Goal: Task Accomplishment & Management: Manage account settings

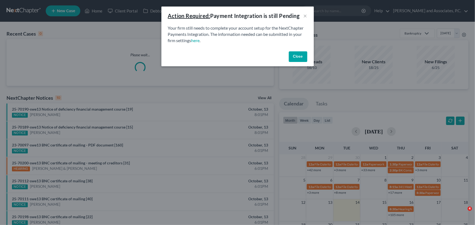
click at [295, 55] on button "Close" at bounding box center [298, 56] width 18 height 11
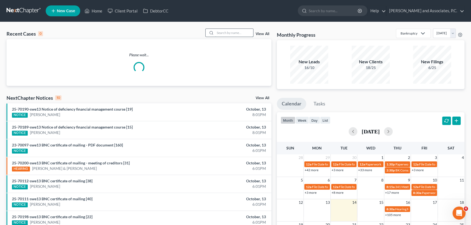
click at [233, 33] on input "search" at bounding box center [234, 33] width 38 height 8
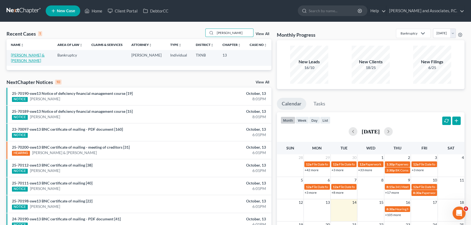
type input "[PERSON_NAME]"
click at [32, 54] on link "[PERSON_NAME] & [PERSON_NAME]" at bounding box center [28, 58] width 34 height 10
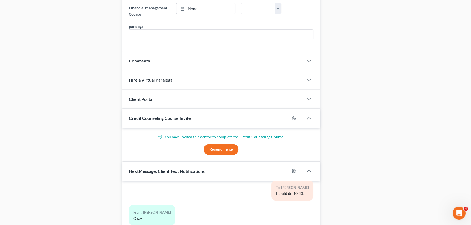
scroll to position [395, 0]
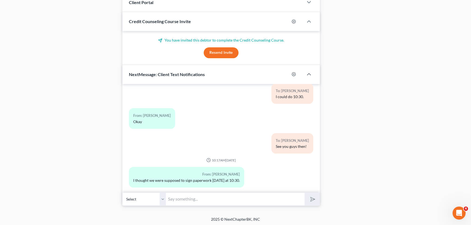
click at [231, 195] on input "text" at bounding box center [235, 199] width 139 height 13
type input "I do apologize, we were supposed to and we ended up being closed. When is a goo…"
click at [305, 193] on button "submit" at bounding box center [312, 199] width 15 height 13
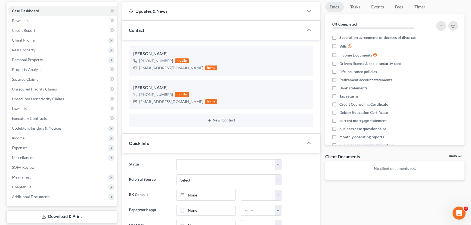
scroll to position [0, 0]
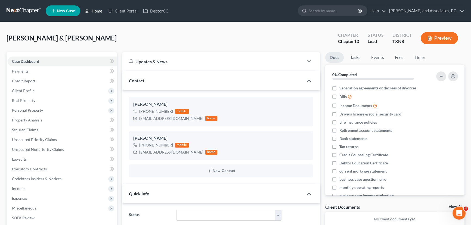
click at [93, 9] on link "Home" at bounding box center [93, 11] width 23 height 10
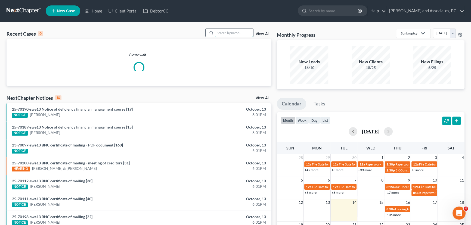
click at [226, 34] on input "search" at bounding box center [234, 33] width 38 height 8
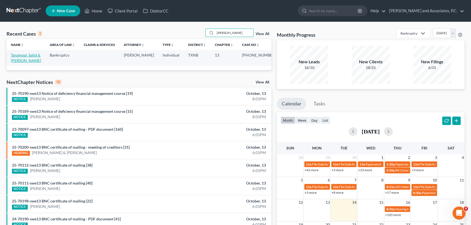
type input "[PERSON_NAME]"
click at [31, 55] on link "Tanampai, Satid & [PERSON_NAME]" at bounding box center [26, 58] width 30 height 10
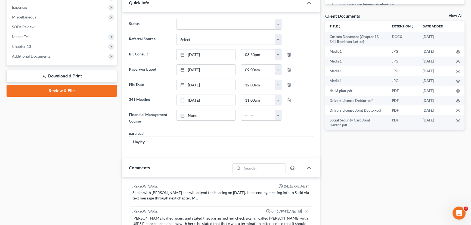
scroll to position [140, 0]
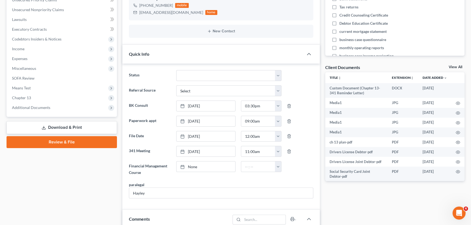
click at [454, 67] on link "View All" at bounding box center [456, 67] width 14 height 4
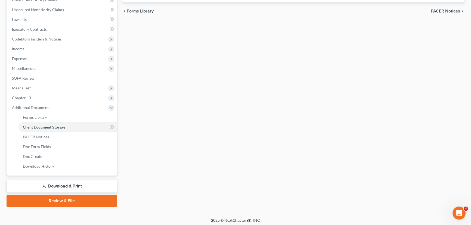
scroll to position [82, 0]
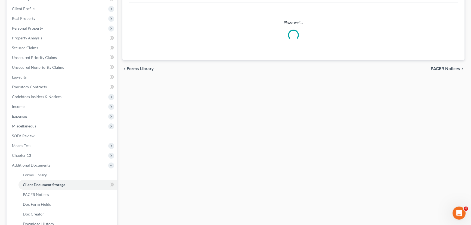
select select "21"
select select "18"
select select "10"
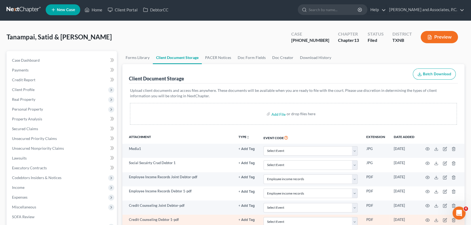
scroll to position [0, 0]
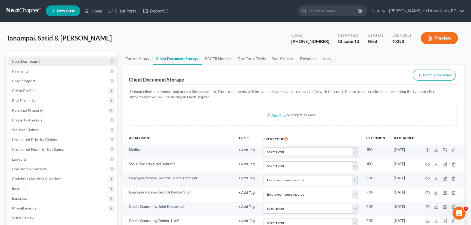
click at [24, 61] on span "Case Dashboard" at bounding box center [26, 61] width 28 height 5
select select "5"
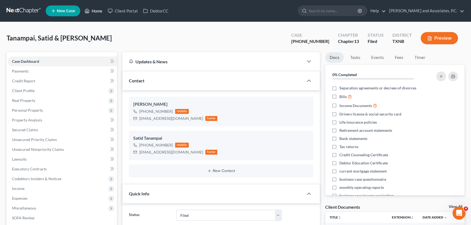
click at [100, 12] on link "Home" at bounding box center [93, 11] width 23 height 10
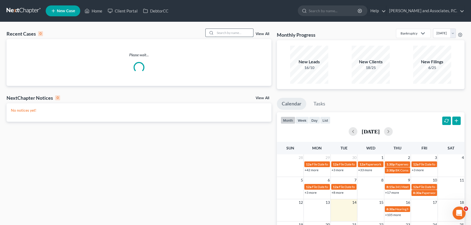
click at [240, 32] on input "search" at bounding box center [234, 33] width 38 height 8
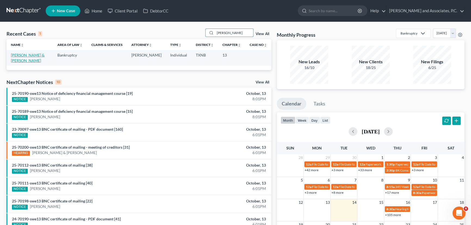
type input "[PERSON_NAME]"
click at [22, 57] on link "[PERSON_NAME] & [PERSON_NAME]" at bounding box center [28, 58] width 34 height 10
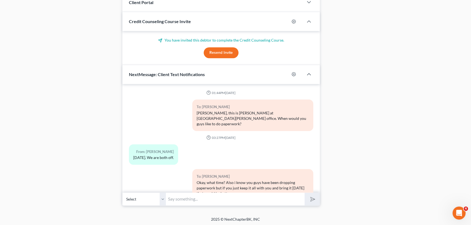
scroll to position [216, 0]
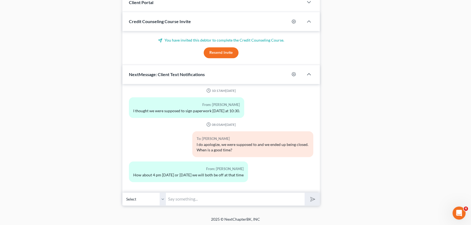
drag, startPoint x: 186, startPoint y: 201, endPoint x: 184, endPoint y: 199, distance: 3.1
click at [184, 200] on input "text" at bounding box center [235, 199] width 139 height 13
type input "That works with me"
click at [305, 193] on button "submit" at bounding box center [312, 199] width 15 height 13
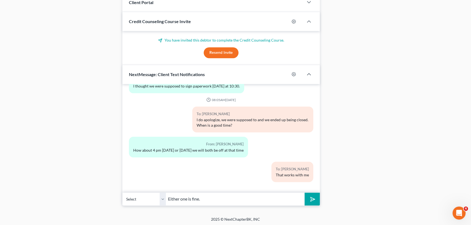
type input "Either one is fine."
click at [305, 193] on button "submit" at bounding box center [312, 199] width 15 height 13
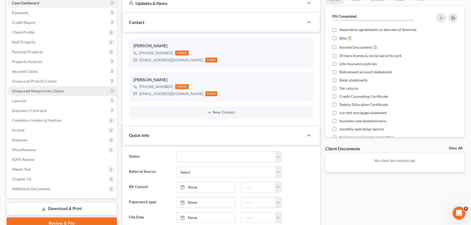
scroll to position [0, 0]
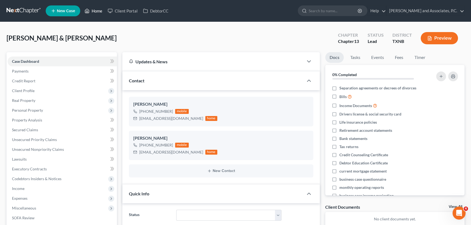
click at [87, 12] on icon at bounding box center [87, 11] width 5 height 7
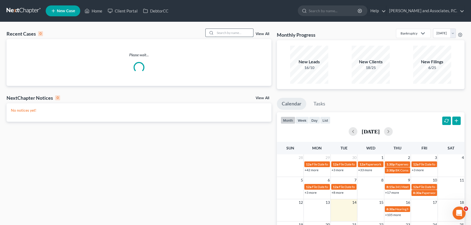
click at [228, 32] on input "search" at bounding box center [234, 33] width 38 height 8
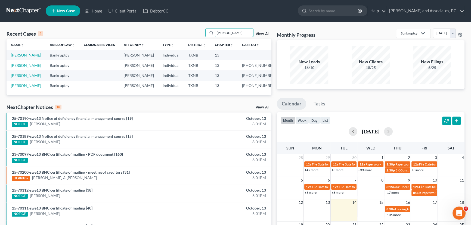
type input "[PERSON_NAME]"
click at [23, 55] on link "[PERSON_NAME]" at bounding box center [26, 55] width 30 height 5
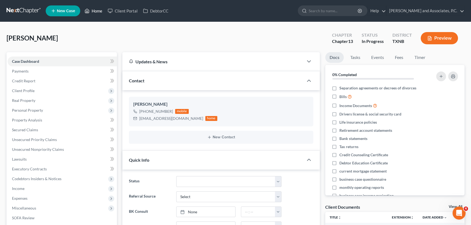
click at [103, 12] on link "Home" at bounding box center [93, 11] width 23 height 10
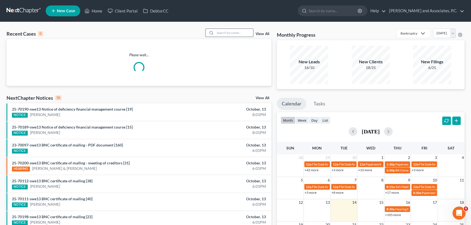
click at [221, 33] on input "search" at bounding box center [234, 33] width 38 height 8
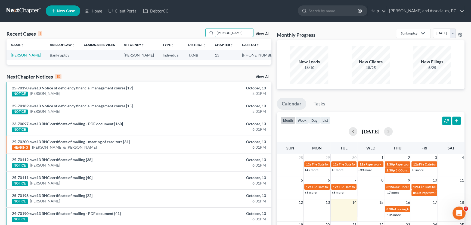
type input "[PERSON_NAME]"
click at [27, 55] on link "[PERSON_NAME]" at bounding box center [26, 55] width 30 height 5
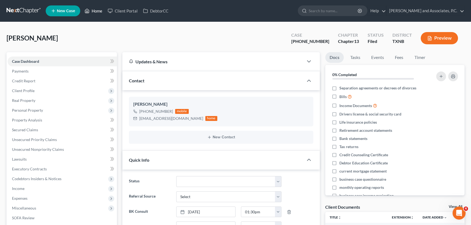
click at [91, 12] on link "Home" at bounding box center [93, 11] width 23 height 10
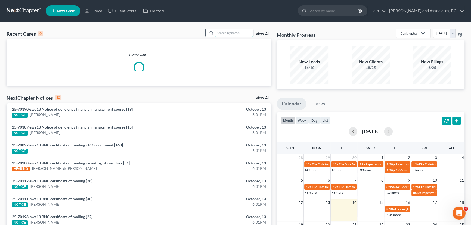
click at [234, 32] on input "search" at bounding box center [234, 33] width 38 height 8
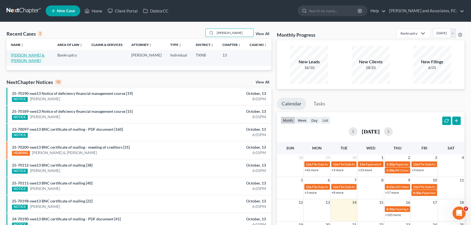
type input "[PERSON_NAME]"
click at [21, 57] on link "[PERSON_NAME] & [PERSON_NAME]" at bounding box center [28, 58] width 34 height 10
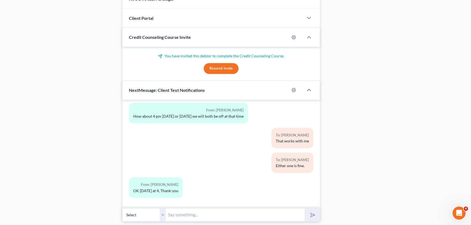
scroll to position [395, 0]
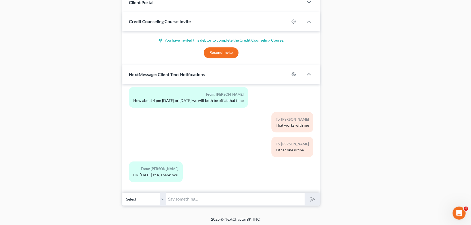
click at [189, 196] on input "text" at bounding box center [235, 199] width 139 height 13
type input "Alrighty, i got you down!"
click at [305, 193] on button "submit" at bounding box center [312, 199] width 15 height 13
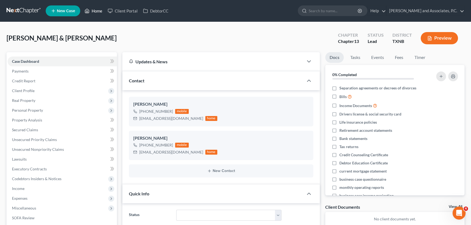
scroll to position [0, 0]
click at [91, 11] on link "Home" at bounding box center [93, 11] width 23 height 10
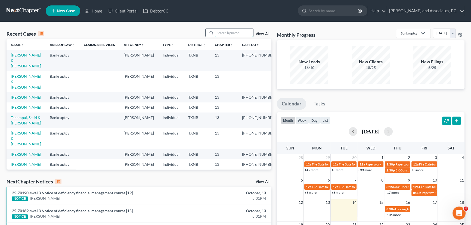
click at [219, 35] on input "search" at bounding box center [234, 33] width 38 height 8
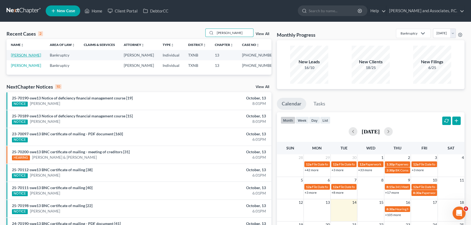
type input "[PERSON_NAME]"
click at [24, 57] on link "[PERSON_NAME]" at bounding box center [26, 55] width 30 height 5
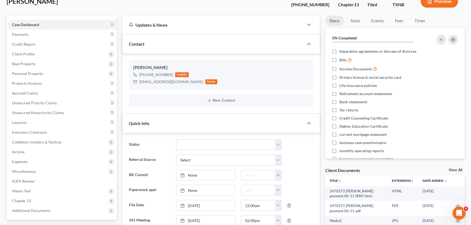
scroll to position [99, 0]
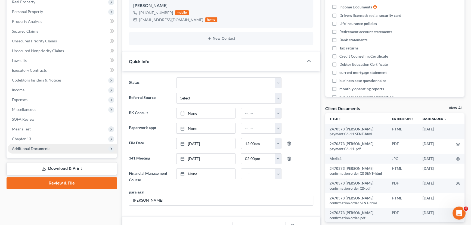
click at [65, 150] on span "Additional Documents" at bounding box center [62, 149] width 109 height 10
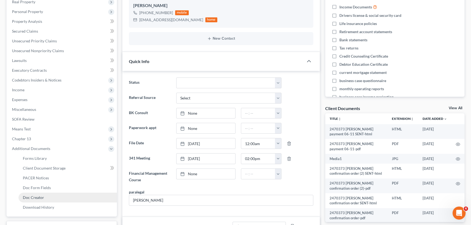
click at [41, 198] on span "Doc Creator" at bounding box center [33, 197] width 21 height 5
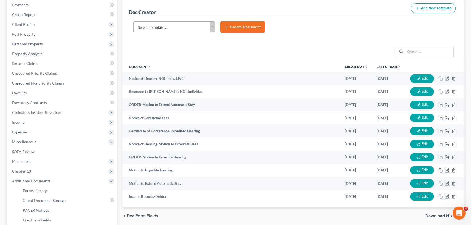
scroll to position [74, 0]
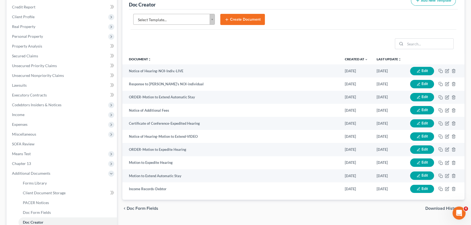
click at [183, 19] on body "Home New Case Client Portal DebtorCC [PERSON_NAME] and Associates, [PERSON_NAME…" at bounding box center [235, 110] width 471 height 368
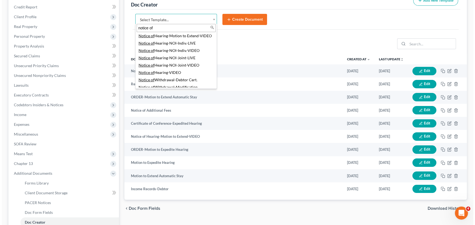
scroll to position [148, 0]
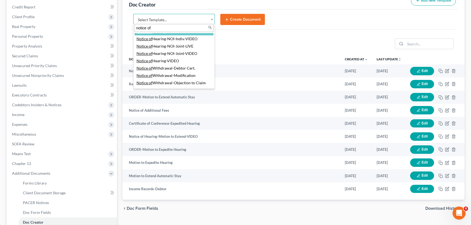
type input "notice of"
select select "77355"
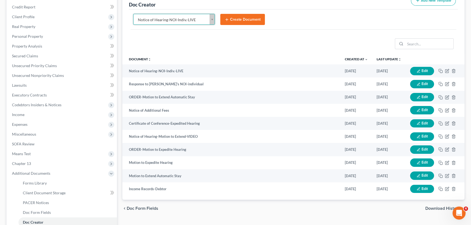
click at [249, 20] on button "Create Document" at bounding box center [242, 19] width 45 height 11
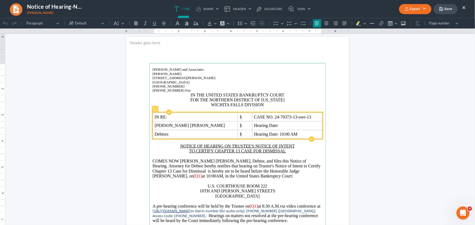
scroll to position [24, 0]
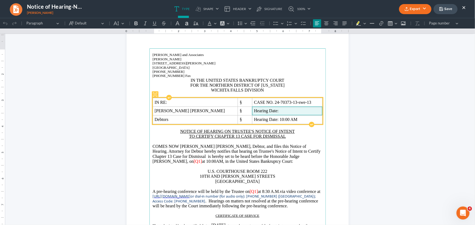
click at [254, 111] on span "Hearing Date:" at bounding box center [287, 110] width 66 height 5
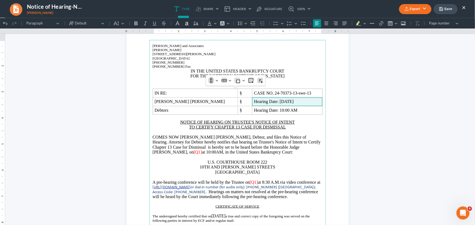
scroll to position [49, 0]
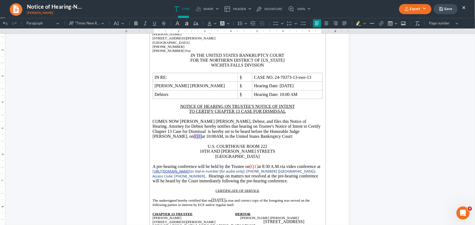
drag, startPoint x: 307, startPoint y: 132, endPoint x: 299, endPoint y: 133, distance: 7.4
click at [202, 134] on span "[Q1]" at bounding box center [198, 136] width 8 height 5
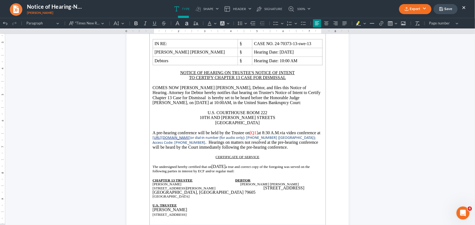
scroll to position [98, 0]
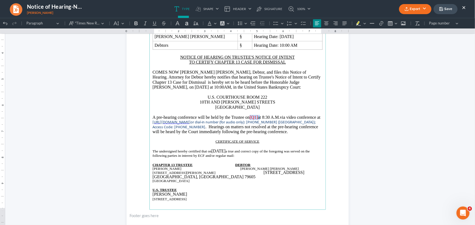
drag, startPoint x: 269, startPoint y: 117, endPoint x: 261, endPoint y: 118, distance: 8.8
click at [261, 118] on p "A pre-hearing conference will be held by the Trustee on [Q1] at 8:30 A.M. via v…" at bounding box center [238, 125] width 170 height 20
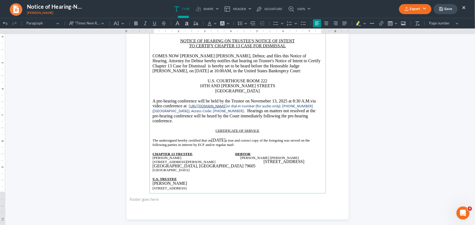
scroll to position [123, 0]
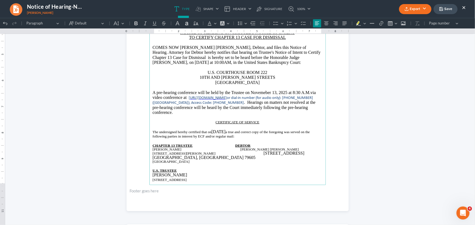
drag, startPoint x: 182, startPoint y: 171, endPoint x: 152, endPoint y: 171, distance: 30.7
click at [153, 172] on p "[PERSON_NAME]" at bounding box center [238, 174] width 170 height 5
click at [153, 152] on p "[STREET_ADDRESS][GEOGRAPHIC_DATA][PERSON_NAME][STREET_ADDRESS]" at bounding box center [238, 155] width 170 height 9
click at [153, 153] on p "[STREET_ADDRESS][GEOGRAPHIC_DATA][PERSON_NAME][STREET_ADDRESS]" at bounding box center [238, 155] width 170 height 9
click at [153, 152] on p "[STREET_ADDRESS][GEOGRAPHIC_DATA][PERSON_NAME][STREET_ADDRESS]" at bounding box center [238, 155] width 170 height 9
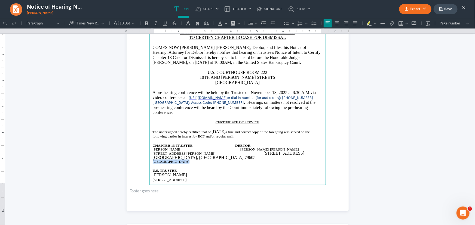
drag, startPoint x: 180, startPoint y: 157, endPoint x: 151, endPoint y: 158, distance: 29.4
click at [153, 159] on span "[GEOGRAPHIC_DATA]" at bounding box center [171, 161] width 37 height 4
copy span "[GEOGRAPHIC_DATA]"
click at [153, 152] on p "[STREET_ADDRESS][GEOGRAPHIC_DATA][PERSON_NAME][STREET_ADDRESS]" at bounding box center [238, 155] width 170 height 9
drag, startPoint x: 181, startPoint y: 158, endPoint x: 150, endPoint y: 159, distance: 31.3
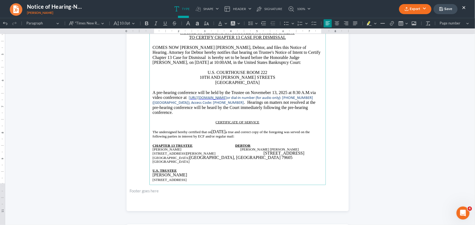
click at [150, 159] on main "[PERSON_NAME] and Associates [PERSON_NAME][GEOGRAPHIC_DATA][STREET_ADDRESS][PER…" at bounding box center [237, 67] width 176 height 235
click at [246, 160] on p "Rich Text Editor, page-0-main" at bounding box center [238, 162] width 170 height 4
click at [261, 152] on p "[STREET_ADDRESS][GEOGRAPHIC_DATA][PERSON_NAME][STREET_ADDRESS]" at bounding box center [238, 155] width 170 height 9
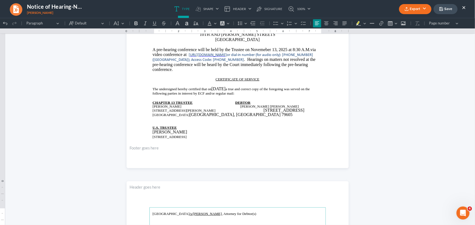
scroll to position [147, 0]
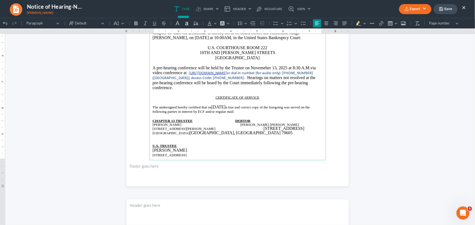
click at [236, 90] on p "Rich Text Editor, page-0-main" at bounding box center [238, 92] width 170 height 5
click at [243, 90] on p "Rich Text Editor, page-0-main" at bounding box center [238, 92] width 170 height 5
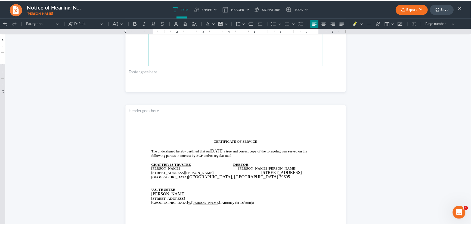
scroll to position [297, 0]
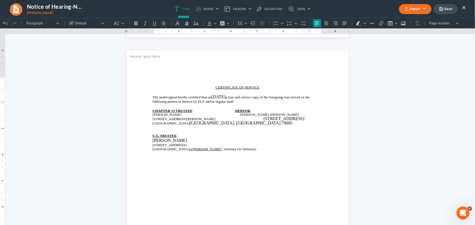
click at [450, 9] on button "Save" at bounding box center [445, 9] width 24 height 10
click at [465, 8] on button "×" at bounding box center [464, 7] width 4 height 7
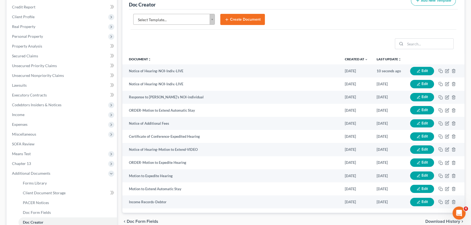
click at [182, 17] on body "Home New Case Client Portal DebtorCC [PERSON_NAME] and Associates, [PERSON_NAME…" at bounding box center [235, 110] width 471 height 368
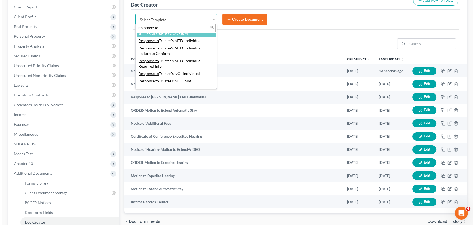
scroll to position [171, 0]
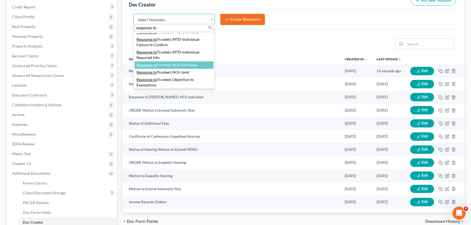
type input "response to"
select select "77391"
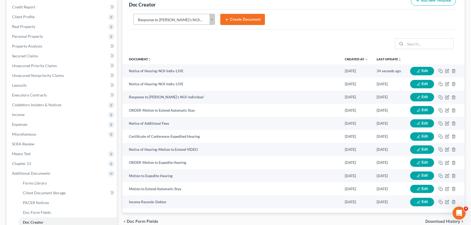
click at [248, 18] on button "Create Document" at bounding box center [242, 19] width 45 height 11
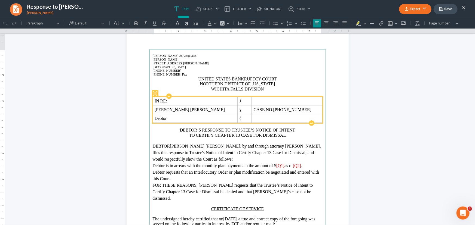
scroll to position [49, 0]
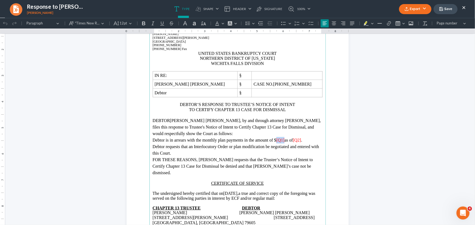
drag, startPoint x: 291, startPoint y: 140, endPoint x: 282, endPoint y: 140, distance: 9.0
click at [282, 140] on p "Debtor is in arrears with the monthly plan payments in the amount of $ [Q1] as …" at bounding box center [238, 140] width 170 height 7
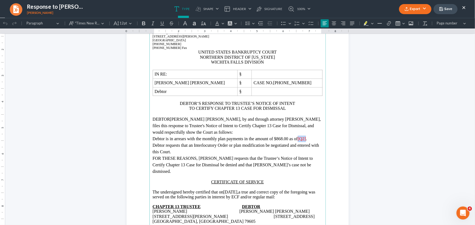
drag, startPoint x: 313, startPoint y: 139, endPoint x: 305, endPoint y: 140, distance: 8.2
click at [305, 140] on p "Debtor is in arrears with the monthly plan payments in the amount of $868.00 as…" at bounding box center [238, 138] width 170 height 7
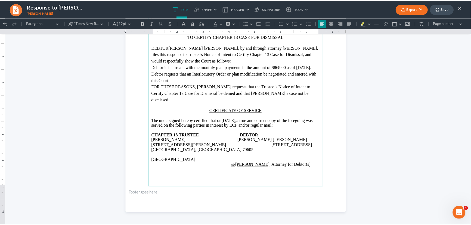
scroll to position [122, 0]
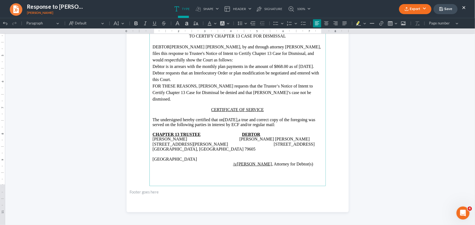
click at [153, 150] on p "[STREET_ADDRESS][GEOGRAPHIC_DATA][PERSON_NAME][STREET_ADDRESS]" at bounding box center [238, 147] width 170 height 10
drag, startPoint x: 186, startPoint y: 160, endPoint x: 152, endPoint y: 161, distance: 33.8
click at [153, 161] on p "[GEOGRAPHIC_DATA]" at bounding box center [238, 159] width 170 height 5
copy p "[GEOGRAPHIC_DATA]"
click at [153, 149] on p "[STREET_ADDRESS][GEOGRAPHIC_DATA][PERSON_NAME][STREET_ADDRESS]" at bounding box center [238, 147] width 170 height 10
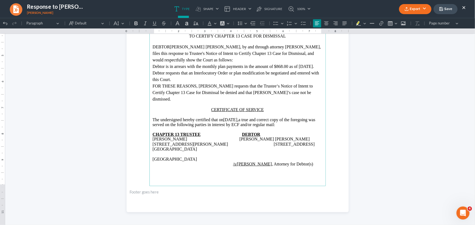
click at [153, 150] on p "[STREET_ADDRESS][GEOGRAPHIC_DATA][PERSON_NAME][STREET_ADDRESS]" at bounding box center [238, 147] width 170 height 10
click at [269, 151] on p "[STREET_ADDRESS][GEOGRAPHIC_DATA][PERSON_NAME][STREET_ADDRESS]" at bounding box center [238, 147] width 170 height 10
drag, startPoint x: 186, startPoint y: 161, endPoint x: 152, endPoint y: 160, distance: 34.6
click at [153, 160] on p "[GEOGRAPHIC_DATA]" at bounding box center [238, 159] width 170 height 5
click at [442, 9] on polyline "button" at bounding box center [441, 9] width 2 height 1
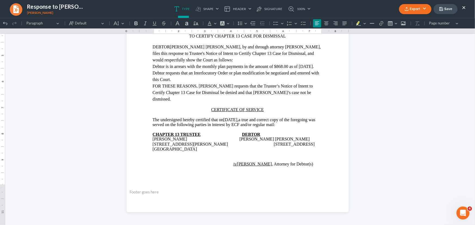
click at [464, 6] on button "×" at bounding box center [464, 7] width 4 height 7
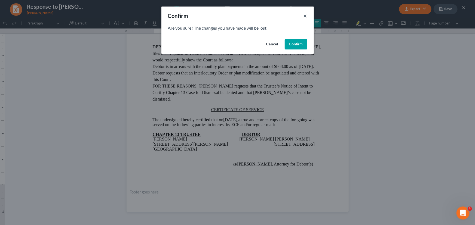
drag, startPoint x: 305, startPoint y: 16, endPoint x: 435, endPoint y: 11, distance: 130.2
click at [306, 16] on button "×" at bounding box center [305, 16] width 4 height 7
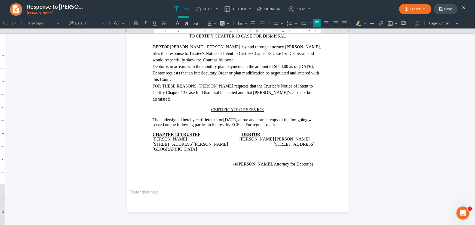
click at [449, 10] on button "Save" at bounding box center [445, 9] width 24 height 10
click at [464, 7] on button "×" at bounding box center [464, 7] width 4 height 7
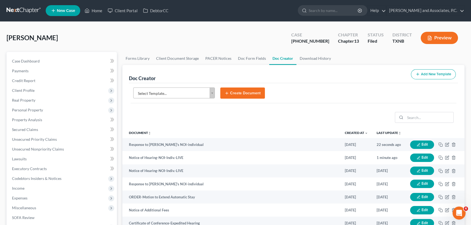
scroll to position [0, 0]
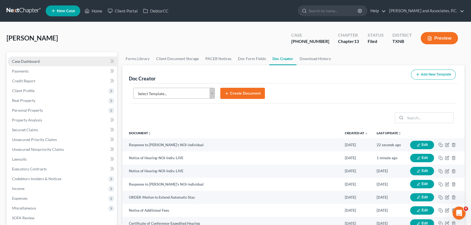
click at [40, 59] on link "Case Dashboard" at bounding box center [62, 62] width 109 height 10
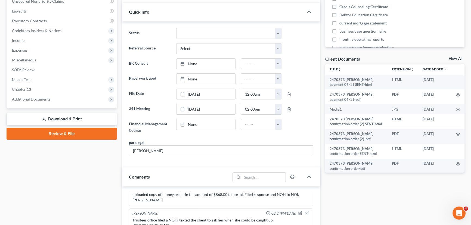
scroll to position [297, 0]
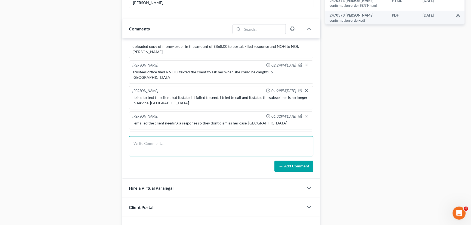
click at [148, 148] on textarea at bounding box center [221, 146] width 184 height 20
click at [159, 144] on textarea "Filed a response. [GEOGRAPHIC_DATA]" at bounding box center [221, 146] width 184 height 20
type textarea "Filed a response to NOI. [GEOGRAPHIC_DATA]"
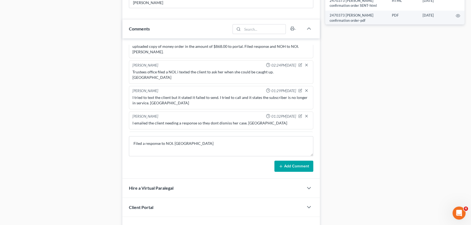
click at [296, 169] on button "Add Comment" at bounding box center [294, 166] width 39 height 11
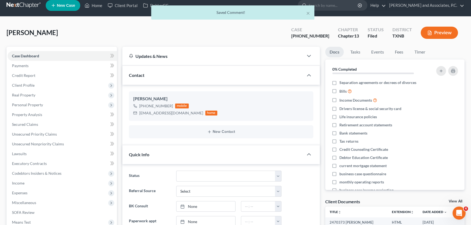
scroll to position [0, 0]
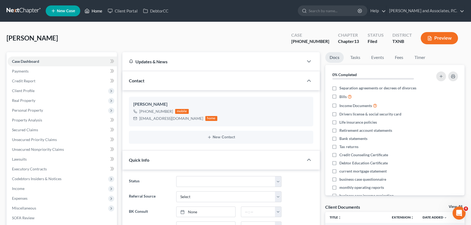
drag, startPoint x: 95, startPoint y: 11, endPoint x: 239, endPoint y: 43, distance: 146.9
click at [95, 11] on link "Home" at bounding box center [93, 11] width 23 height 10
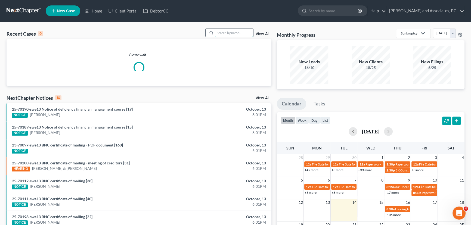
click at [223, 34] on input "search" at bounding box center [234, 33] width 38 height 8
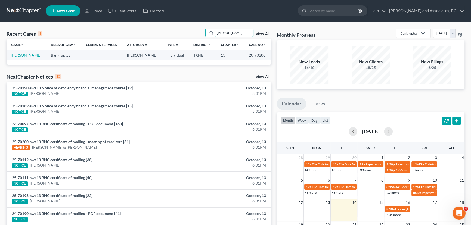
type input "[PERSON_NAME]"
click at [16, 54] on link "[PERSON_NAME]" at bounding box center [26, 55] width 30 height 5
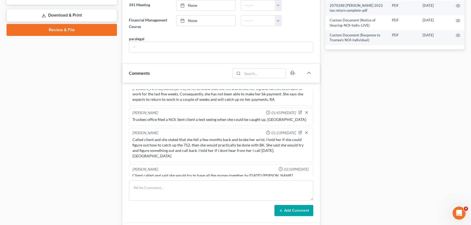
scroll to position [245, 0]
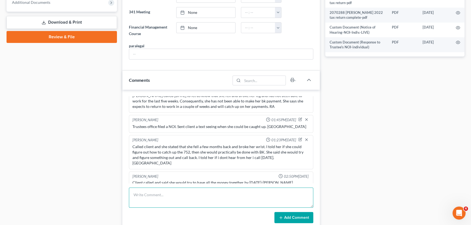
click at [142, 191] on textarea at bounding box center [221, 198] width 184 height 20
type textarea "G"
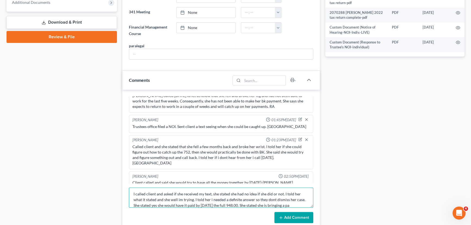
scroll to position [7, 0]
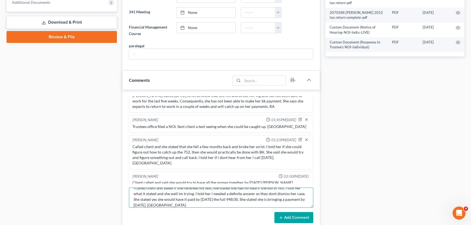
type textarea "I called client and asked if she received my text, she stated she had no idea i…"
click at [287, 219] on button "Add Comment" at bounding box center [294, 217] width 39 height 11
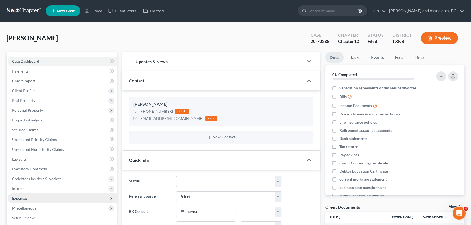
scroll to position [99, 0]
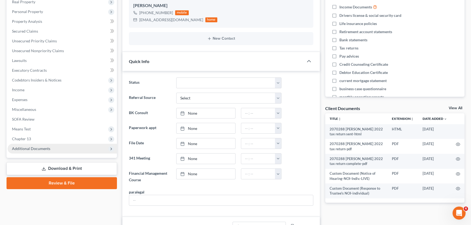
click at [38, 150] on span "Additional Documents" at bounding box center [31, 148] width 38 height 5
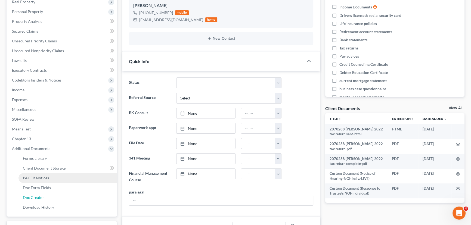
click at [29, 199] on link "Doc Creator" at bounding box center [67, 198] width 98 height 10
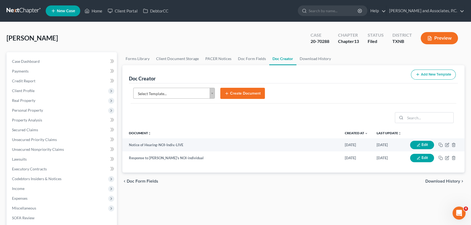
click at [172, 95] on body "Home New Case Client Portal DebtorCC [PERSON_NAME] and Associates, [PERSON_NAME…" at bounding box center [235, 184] width 471 height 368
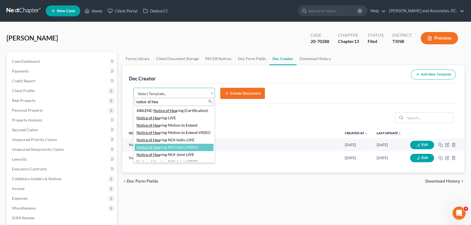
type input "notice of hea"
select select "77356"
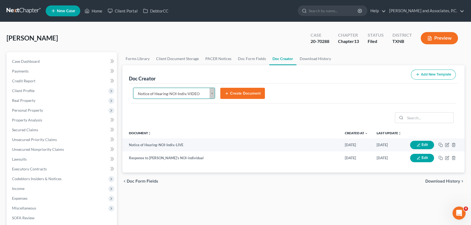
click at [240, 94] on button "Create Document" at bounding box center [242, 93] width 45 height 11
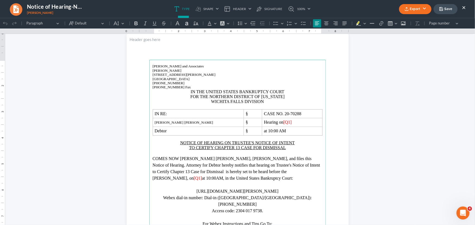
scroll to position [24, 0]
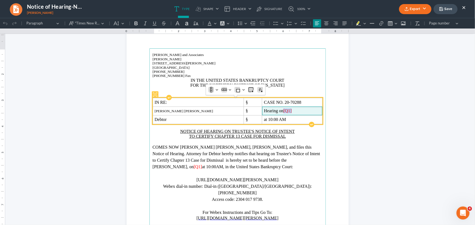
drag, startPoint x: 274, startPoint y: 112, endPoint x: 261, endPoint y: 111, distance: 13.1
click at [264, 111] on span "Hearing on [Q1]" at bounding box center [292, 110] width 56 height 5
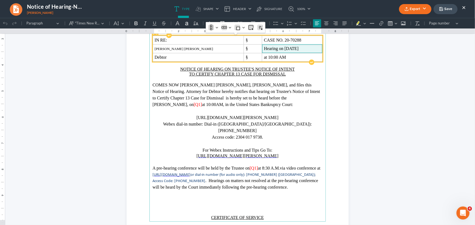
scroll to position [98, 0]
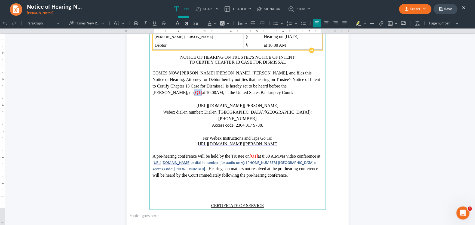
drag, startPoint x: 295, startPoint y: 86, endPoint x: 287, endPoint y: 85, distance: 8.5
click at [287, 85] on p "COMES NOW [PERSON_NAME] [PERSON_NAME], [PERSON_NAME], and files this Notice of …" at bounding box center [238, 83] width 170 height 26
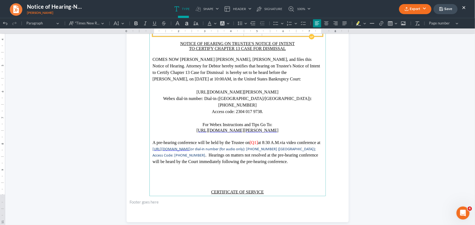
scroll to position [123, 0]
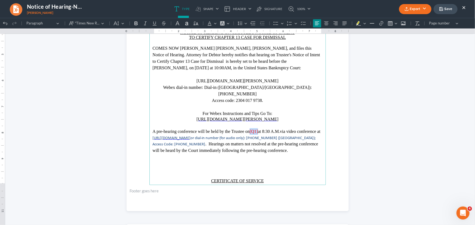
drag, startPoint x: 270, startPoint y: 126, endPoint x: 261, endPoint y: 126, distance: 8.7
click at [261, 128] on p "A pre-hearing conference will be held by the Trustee on [Q1] at 8:30 A.M. via v…" at bounding box center [238, 141] width 170 height 26
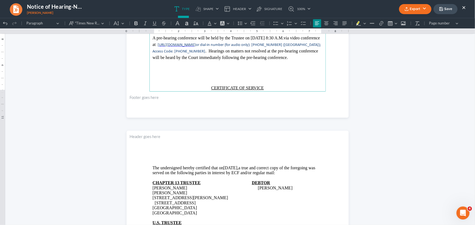
scroll to position [246, 0]
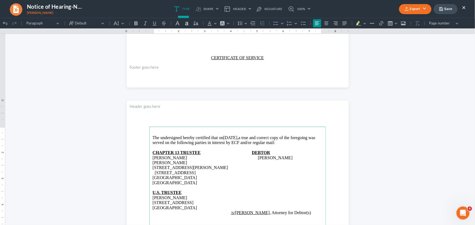
drag, startPoint x: 183, startPoint y: 187, endPoint x: 149, endPoint y: 187, distance: 33.7
drag, startPoint x: 188, startPoint y: 173, endPoint x: 150, endPoint y: 172, distance: 37.3
click at [153, 180] on span "[GEOGRAPHIC_DATA]" at bounding box center [175, 182] width 44 height 5
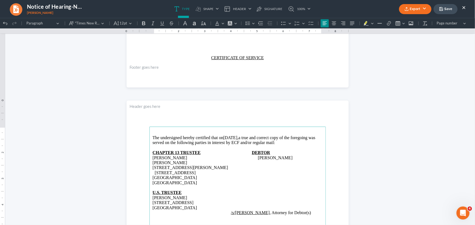
copy span "[GEOGRAPHIC_DATA]"
click at [153, 166] on p "[STREET_ADDRESS][PERSON_NAME]" at bounding box center [238, 172] width 170 height 15
click at [155, 175] on span "[GEOGRAPHIC_DATA]" at bounding box center [177, 177] width 44 height 5
click at [285, 168] on p "[STREET_ADDRESS][PERSON_NAME]" at bounding box center [238, 172] width 170 height 15
drag, startPoint x: 188, startPoint y: 173, endPoint x: 151, endPoint y: 174, distance: 36.8
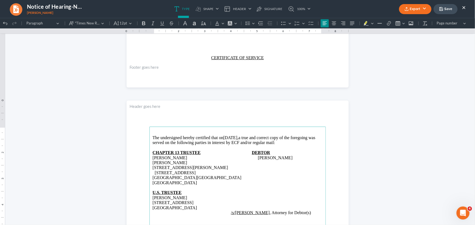
click at [153, 180] on span "[GEOGRAPHIC_DATA]" at bounding box center [175, 182] width 44 height 5
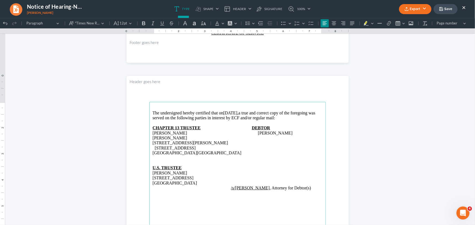
scroll to position [197, 0]
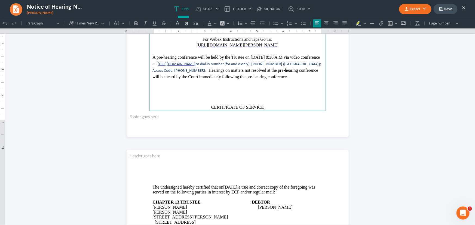
click at [224, 93] on p "Rich Text Editor, page-0-main" at bounding box center [238, 96] width 170 height 7
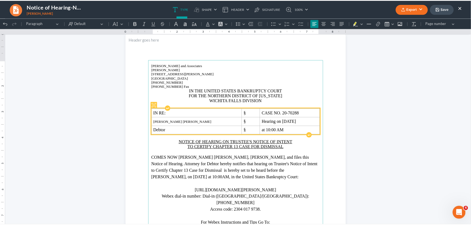
scroll to position [0, 0]
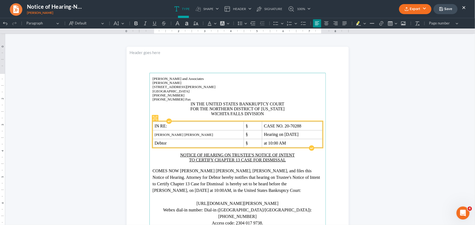
click at [440, 8] on icon "button" at bounding box center [441, 9] width 4 height 4
click at [464, 7] on button "×" at bounding box center [464, 7] width 4 height 7
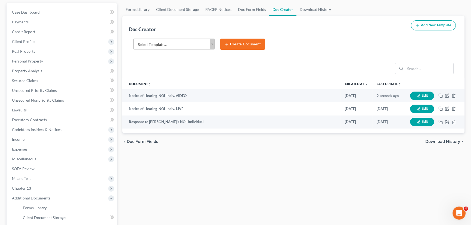
click at [182, 44] on body "Home New Case Client Portal DebtorCC [PERSON_NAME] and Associates, [PERSON_NAME…" at bounding box center [235, 135] width 471 height 368
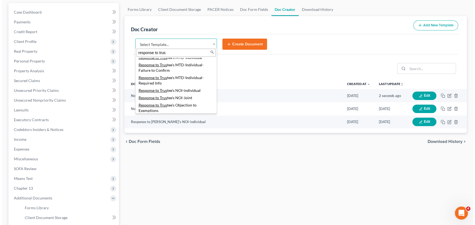
scroll to position [82, 0]
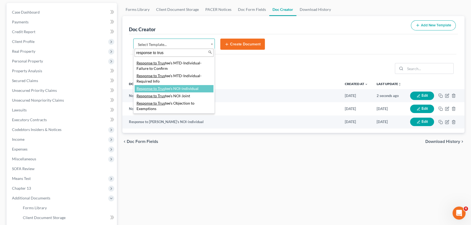
type input "response to trus"
select select "77391"
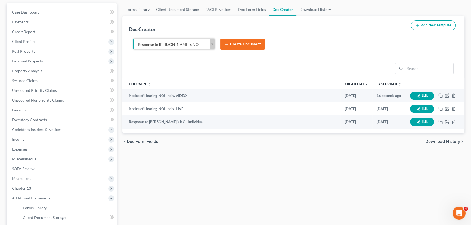
click at [242, 44] on button "Create Document" at bounding box center [242, 44] width 45 height 11
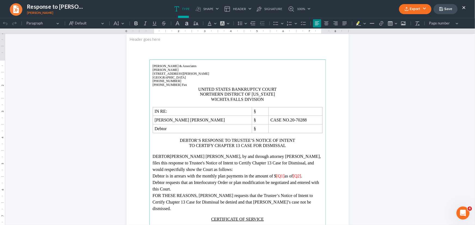
scroll to position [24, 0]
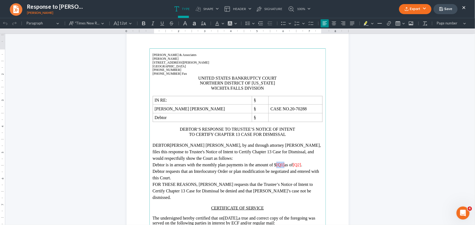
drag, startPoint x: 291, startPoint y: 165, endPoint x: 284, endPoint y: 164, distance: 6.8
click at [283, 165] on span "[Q1]" at bounding box center [280, 164] width 8 height 5
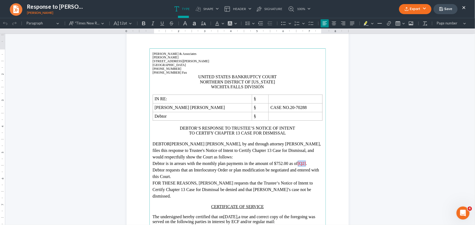
drag, startPoint x: 314, startPoint y: 166, endPoint x: 305, endPoint y: 166, distance: 8.5
click at [305, 166] on p "Debtor is in arrears with the monthly plan payments in the amount of $752.00 as…" at bounding box center [238, 163] width 170 height 7
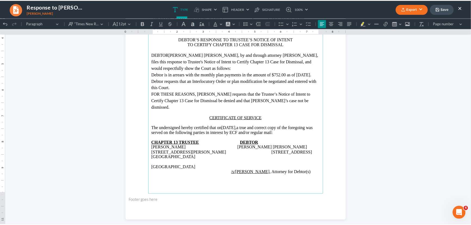
scroll to position [122, 0]
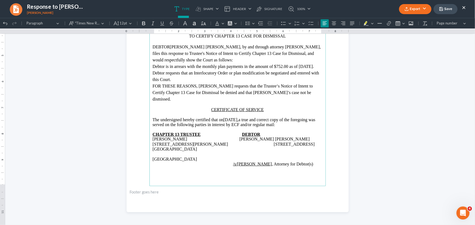
click at [202, 107] on p "Rich Text Editor, page-0-main" at bounding box center [238, 104] width 170 height 5
click at [153, 149] on p "[STREET_ADDRESS][PERSON_NAME]" at bounding box center [238, 147] width 170 height 10
drag, startPoint x: 187, startPoint y: 160, endPoint x: 151, endPoint y: 161, distance: 35.9
click at [153, 161] on p "[GEOGRAPHIC_DATA]" at bounding box center [238, 159] width 170 height 5
copy p "[GEOGRAPHIC_DATA]"
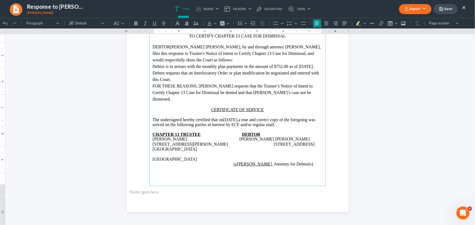
click at [153, 149] on p "[STREET_ADDRESS][PERSON_NAME]" at bounding box center [238, 147] width 170 height 10
drag, startPoint x: 187, startPoint y: 159, endPoint x: 151, endPoint y: 161, distance: 35.9
click at [153, 161] on p "[GEOGRAPHIC_DATA]" at bounding box center [238, 159] width 170 height 5
click at [274, 151] on p "[STREET_ADDRESS][PERSON_NAME]" at bounding box center [238, 147] width 170 height 10
click at [443, 7] on icon "button" at bounding box center [441, 9] width 4 height 4
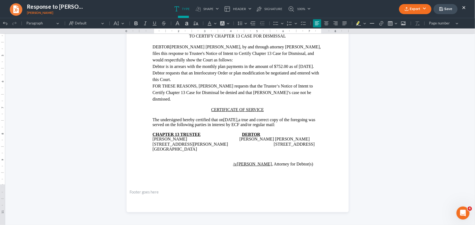
click at [464, 9] on button "×" at bounding box center [464, 7] width 4 height 7
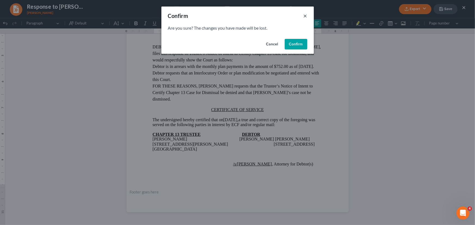
drag, startPoint x: 306, startPoint y: 16, endPoint x: 397, endPoint y: 10, distance: 90.8
click at [306, 16] on button "×" at bounding box center [305, 16] width 4 height 7
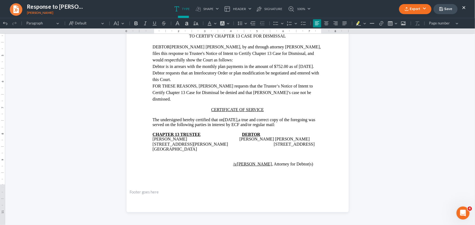
click at [449, 10] on button "Save" at bounding box center [445, 9] width 24 height 10
click at [464, 8] on button "×" at bounding box center [464, 7] width 4 height 7
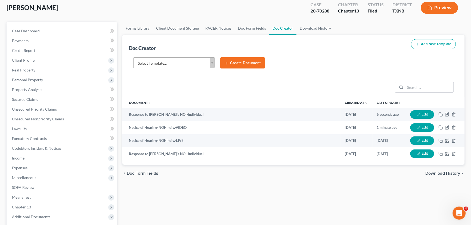
scroll to position [0, 0]
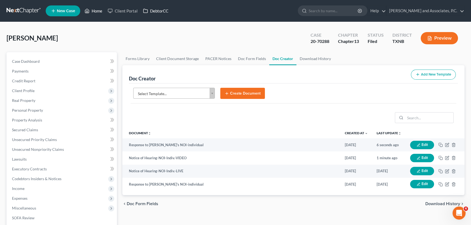
drag, startPoint x: 93, startPoint y: 8, endPoint x: 141, endPoint y: 13, distance: 48.5
click at [93, 8] on link "Home" at bounding box center [93, 11] width 23 height 10
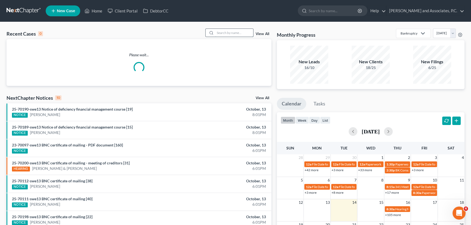
click at [219, 31] on input "search" at bounding box center [234, 33] width 38 height 8
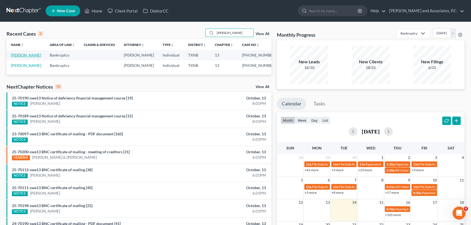
type input "[PERSON_NAME]"
click at [21, 55] on link "[PERSON_NAME]" at bounding box center [26, 55] width 30 height 5
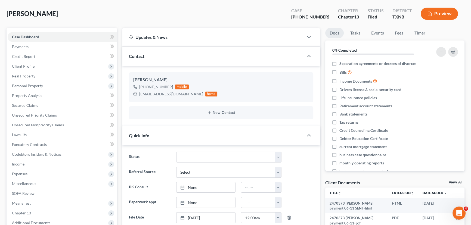
scroll to position [23, 0]
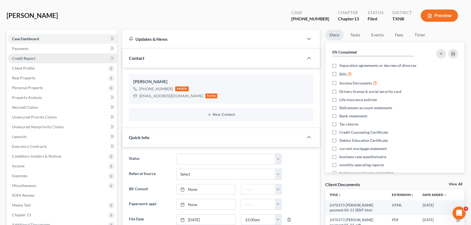
click at [42, 58] on link "Credit Report" at bounding box center [62, 59] width 109 height 10
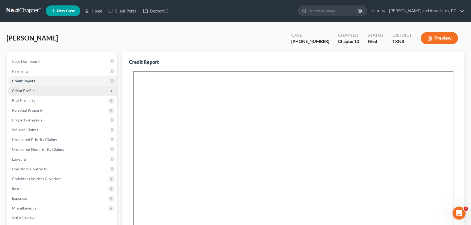
click at [39, 92] on span "Client Profile" at bounding box center [62, 91] width 109 height 10
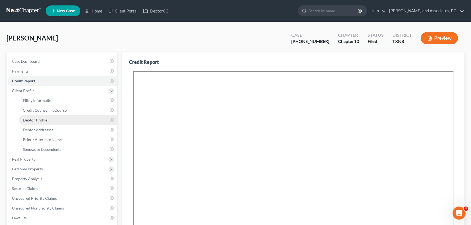
click at [43, 121] on span "Debtor Profile" at bounding box center [35, 120] width 24 height 5
select select "2"
select select "0"
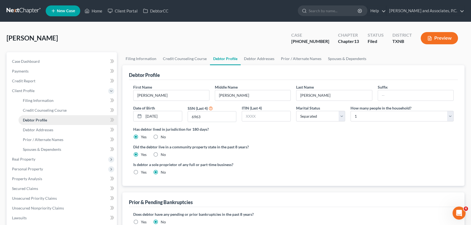
radio input "true"
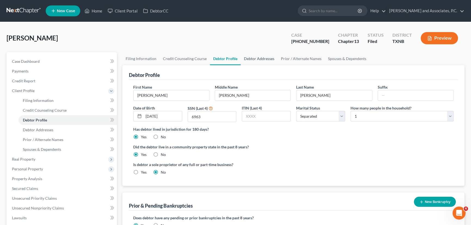
click at [260, 60] on link "Debtor Addresses" at bounding box center [259, 58] width 37 height 13
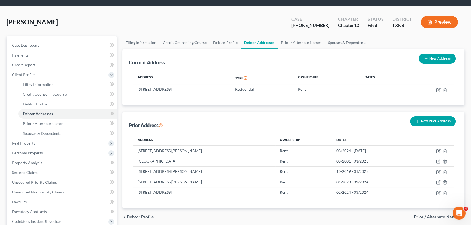
scroll to position [24, 0]
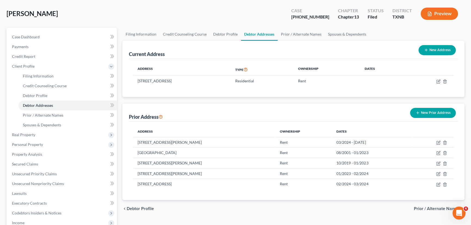
click at [32, 31] on div "Case Dashboard Payments Invoices Payments Payments Credit Report Client Profile…" at bounding box center [62, 159] width 110 height 263
click at [33, 35] on span "Case Dashboard" at bounding box center [26, 37] width 28 height 5
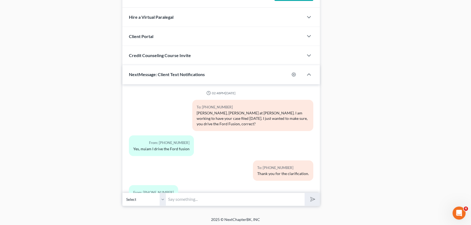
scroll to position [911, 0]
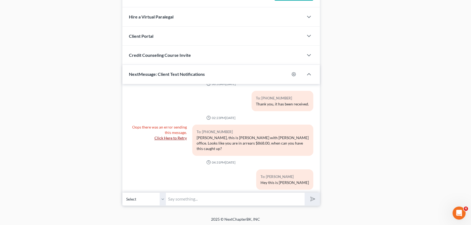
click at [187, 202] on input "text" at bounding box center [235, 199] width 139 height 13
type input "This is [PERSON_NAME] at [GEOGRAPHIC_DATA][PERSON_NAME] office. I know you gave…"
click at [305, 193] on button "submit" at bounding box center [312, 199] width 15 height 13
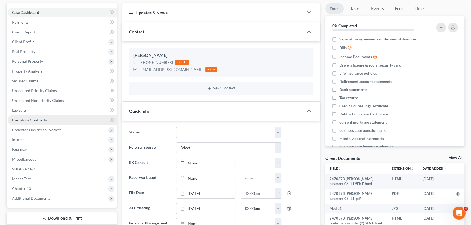
scroll to position [49, 0]
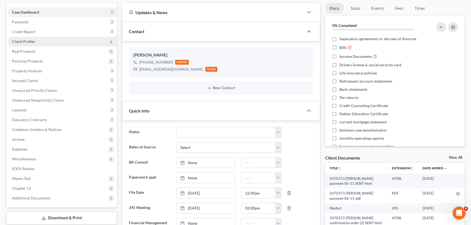
click at [42, 44] on span "Client Profile" at bounding box center [62, 42] width 109 height 10
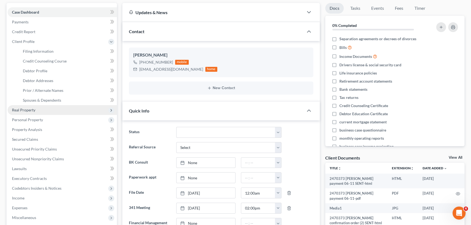
click at [24, 111] on span "Real Property" at bounding box center [23, 110] width 23 height 5
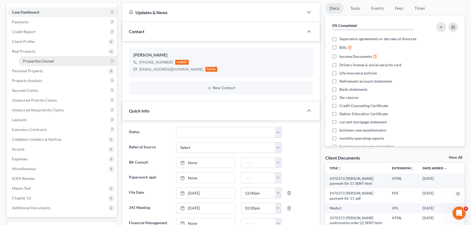
click at [34, 61] on span "Properties Owned" at bounding box center [38, 61] width 31 height 5
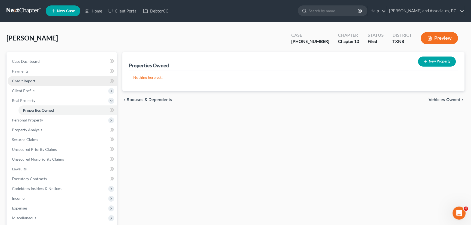
click at [25, 82] on span "Credit Report" at bounding box center [23, 81] width 23 height 5
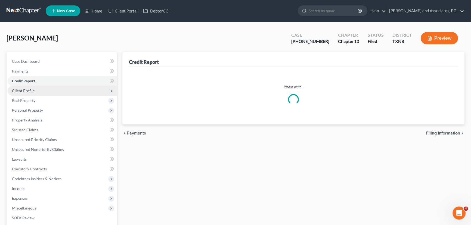
click at [25, 91] on span "Client Profile" at bounding box center [23, 90] width 23 height 5
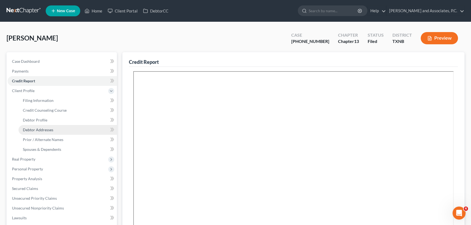
click at [40, 131] on span "Debtor Addresses" at bounding box center [38, 130] width 30 height 5
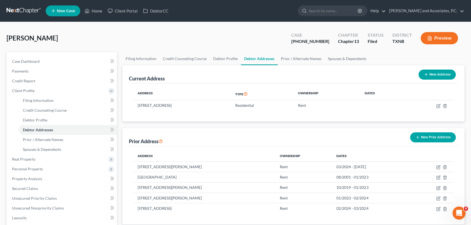
scroll to position [24, 0]
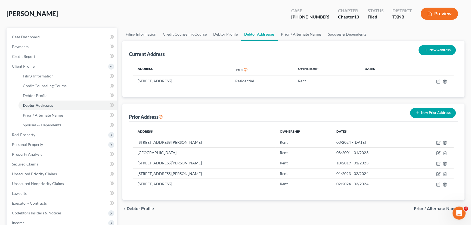
click at [436, 115] on button "New Prior Address" at bounding box center [433, 113] width 46 height 10
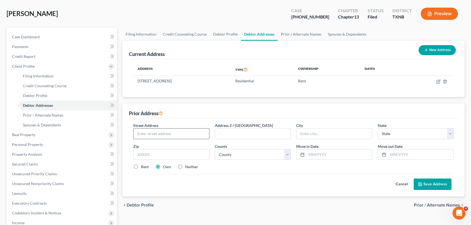
click at [171, 133] on input "text" at bounding box center [172, 134] width 76 height 10
type input "[STREET_ADDRESS]"
click at [398, 182] on button "Cancel" at bounding box center [402, 184] width 24 height 11
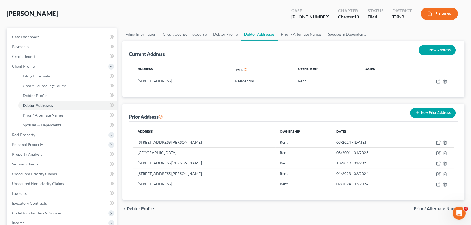
click at [438, 109] on button "New Prior Address" at bounding box center [433, 113] width 46 height 10
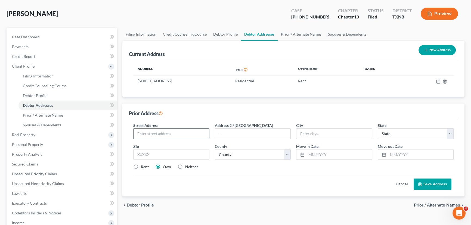
click at [144, 136] on input "text" at bounding box center [172, 134] width 76 height 10
type input "[STREET_ADDRESS]"
type input "79605"
type input "Abilene"
select select "45"
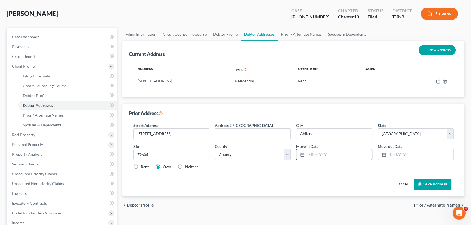
drag, startPoint x: 308, startPoint y: 155, endPoint x: 330, endPoint y: 154, distance: 22.0
click at [308, 155] on input "text" at bounding box center [340, 155] width 66 height 10
click at [141, 165] on label "Rent" at bounding box center [145, 166] width 8 height 5
click at [143, 165] on input "Rent" at bounding box center [145, 166] width 4 height 4
radio input "true"
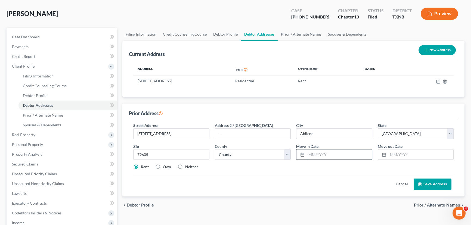
click at [312, 152] on input "text" at bounding box center [340, 155] width 66 height 10
type input "11/2024"
type input "07/2025"
click at [420, 179] on button "Save Address" at bounding box center [433, 184] width 38 height 11
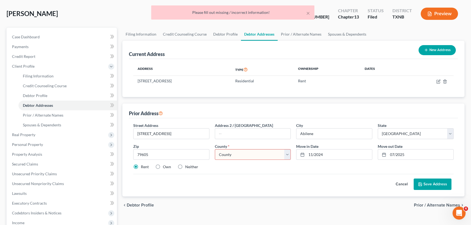
drag, startPoint x: 227, startPoint y: 152, endPoint x: 228, endPoint y: 148, distance: 4.1
click at [227, 152] on select "County [GEOGRAPHIC_DATA] [GEOGRAPHIC_DATA] [GEOGRAPHIC_DATA] [GEOGRAPHIC_DATA] …" at bounding box center [253, 154] width 76 height 11
select select "16"
click at [215, 149] on select "County [GEOGRAPHIC_DATA] [GEOGRAPHIC_DATA] [GEOGRAPHIC_DATA] [GEOGRAPHIC_DATA] …" at bounding box center [253, 154] width 76 height 11
click at [427, 183] on button "Save Address" at bounding box center [433, 184] width 38 height 11
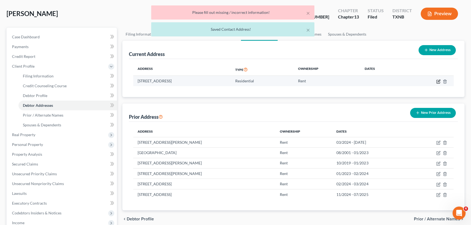
click at [438, 82] on icon "button" at bounding box center [439, 81] width 2 height 2
select select "45"
select select "220"
select select "0"
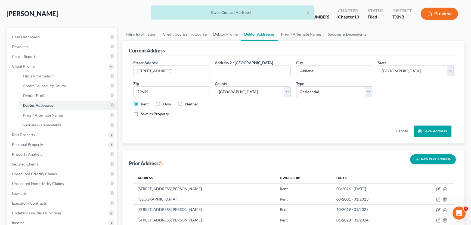
click at [422, 129] on icon at bounding box center [420, 131] width 4 height 4
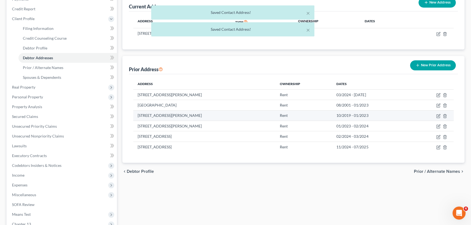
scroll to position [74, 0]
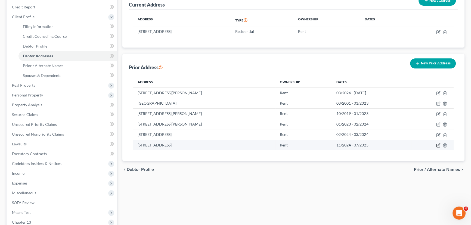
click at [438, 144] on icon "button" at bounding box center [438, 145] width 4 height 4
select select "45"
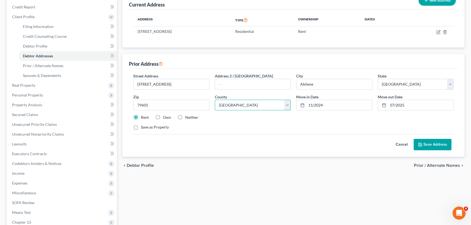
click at [264, 108] on select "County [GEOGRAPHIC_DATA] [GEOGRAPHIC_DATA] [GEOGRAPHIC_DATA] [GEOGRAPHIC_DATA] …" at bounding box center [253, 105] width 76 height 11
select select "220"
click at [215, 100] on select "County [GEOGRAPHIC_DATA] [GEOGRAPHIC_DATA] [GEOGRAPHIC_DATA] [GEOGRAPHIC_DATA] …" at bounding box center [253, 105] width 76 height 11
click at [427, 147] on button "Save Address" at bounding box center [433, 144] width 38 height 11
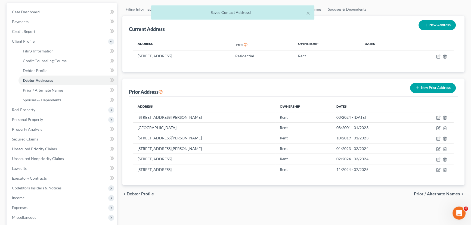
scroll to position [49, 0]
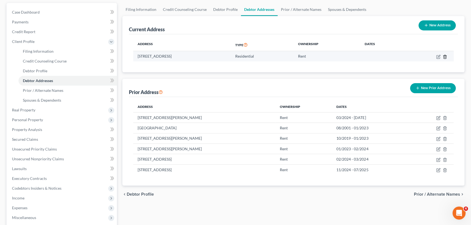
click at [446, 55] on icon "button" at bounding box center [445, 57] width 2 height 4
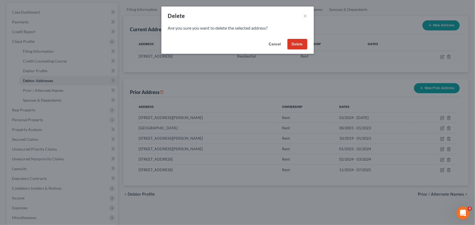
click at [304, 46] on button "Delete" at bounding box center [297, 44] width 20 height 11
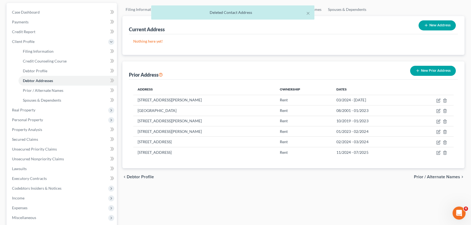
click at [437, 26] on button "New Address" at bounding box center [437, 25] width 37 height 10
select select "0"
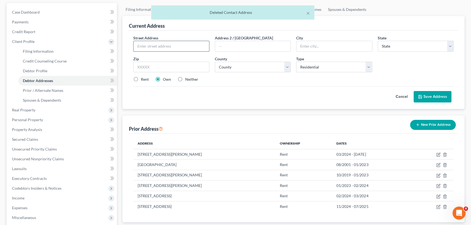
click at [150, 47] on input "text" at bounding box center [172, 46] width 76 height 10
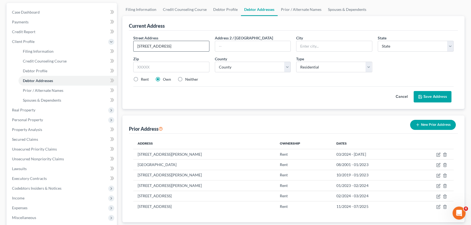
click at [182, 47] on input "[STREET_ADDRESS]" at bounding box center [172, 46] width 76 height 10
type input "[STREET_ADDRESS]"
type input "76905"
type input "San [PERSON_NAME]"
select select "45"
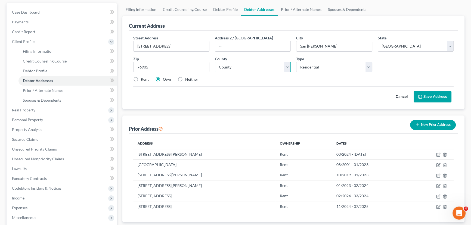
click at [228, 65] on select "County [GEOGRAPHIC_DATA] [GEOGRAPHIC_DATA] [GEOGRAPHIC_DATA] [GEOGRAPHIC_DATA] …" at bounding box center [253, 67] width 76 height 11
select select "220"
click at [215, 62] on select "County [GEOGRAPHIC_DATA] [GEOGRAPHIC_DATA] [GEOGRAPHIC_DATA] [GEOGRAPHIC_DATA] …" at bounding box center [253, 67] width 76 height 11
click at [326, 69] on select "Select Residential Mailing Rental Business" at bounding box center [334, 67] width 76 height 11
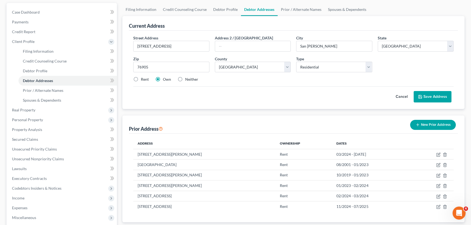
click at [141, 78] on label "Rent" at bounding box center [145, 79] width 8 height 5
click at [143, 78] on input "Rent" at bounding box center [145, 79] width 4 height 4
radio input "true"
drag, startPoint x: 160, startPoint y: 68, endPoint x: 130, endPoint y: 69, distance: 30.0
click at [131, 69] on div "Zip * 76905" at bounding box center [172, 64] width 82 height 17
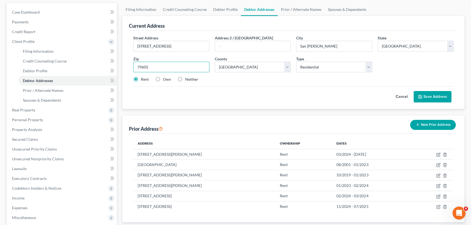
type input "79605"
type input "Abilene"
click at [426, 96] on button "Save Address" at bounding box center [433, 96] width 38 height 11
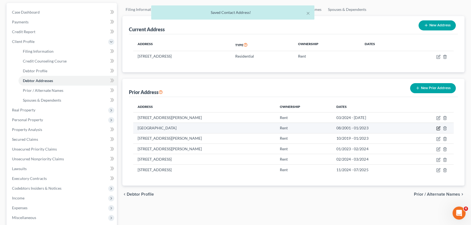
click at [437, 128] on icon "button" at bounding box center [438, 128] width 4 height 4
select select "45"
select select "220"
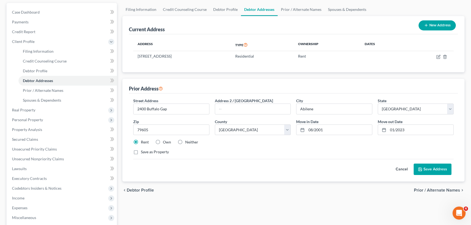
click at [446, 168] on button "Save Address" at bounding box center [433, 169] width 38 height 11
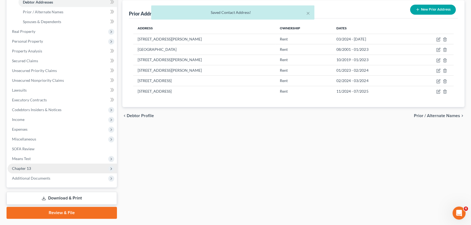
scroll to position [141, 0]
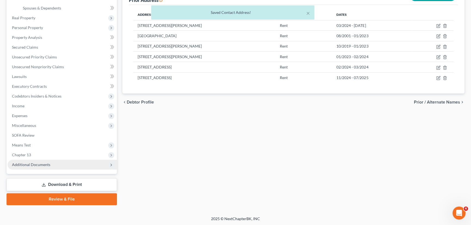
click at [40, 163] on span "Additional Documents" at bounding box center [31, 164] width 38 height 5
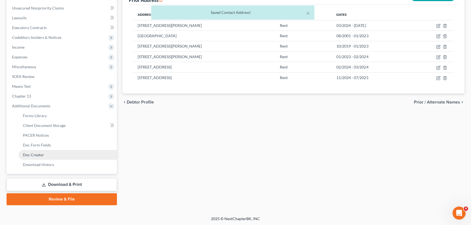
click at [39, 153] on span "Doc Creator" at bounding box center [33, 155] width 21 height 5
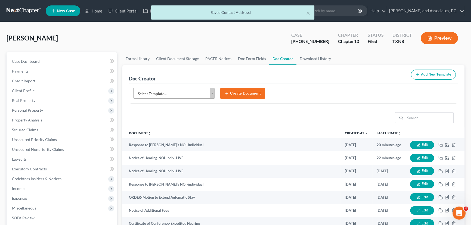
click at [164, 92] on body "Home New Case Client Portal DebtorCC [PERSON_NAME] and Associates, [PERSON_NAME…" at bounding box center [235, 184] width 471 height 368
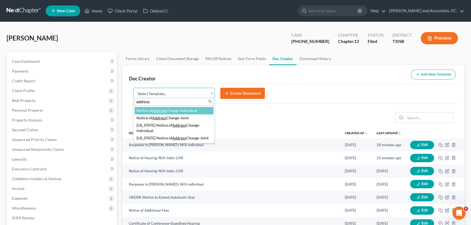
type input "address"
select select "77182"
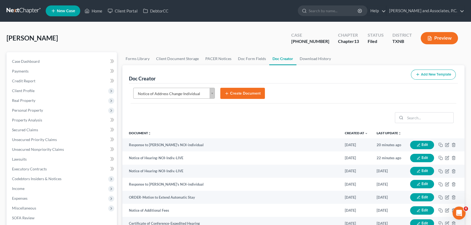
click at [250, 91] on button "Create Document" at bounding box center [242, 93] width 45 height 11
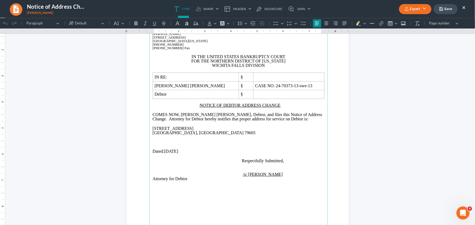
scroll to position [49, 0]
click at [184, 132] on p "[STREET_ADDRESS]" at bounding box center [239, 130] width 172 height 9
click at [189, 126] on p "[STREET_ADDRESS]" at bounding box center [239, 129] width 172 height 9
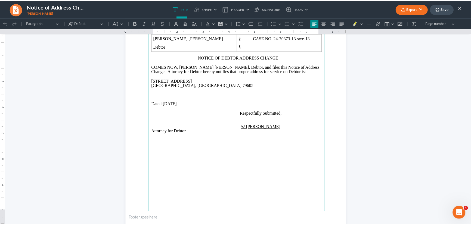
scroll to position [0, 0]
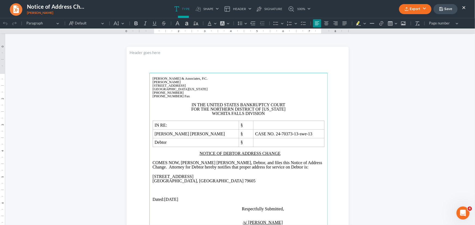
click at [443, 11] on icon "button" at bounding box center [441, 9] width 4 height 4
click at [462, 7] on button "×" at bounding box center [464, 7] width 4 height 7
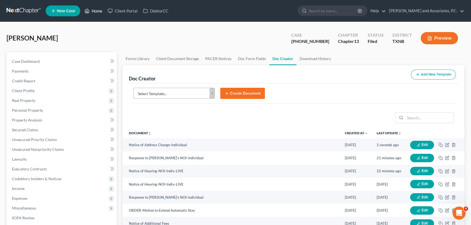
click at [92, 12] on link "Home" at bounding box center [93, 11] width 23 height 10
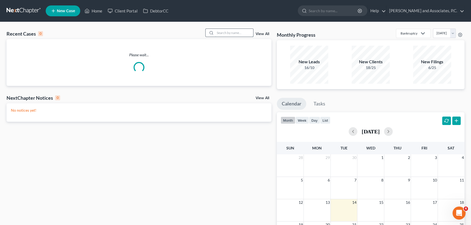
click at [227, 32] on input "search" at bounding box center [234, 33] width 38 height 8
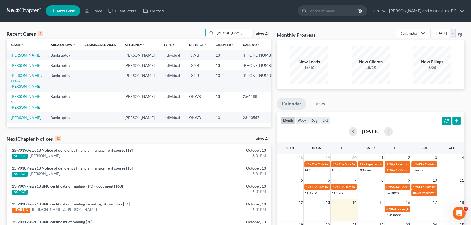
type input "[PERSON_NAME]"
click at [27, 54] on link "[PERSON_NAME]" at bounding box center [26, 55] width 30 height 5
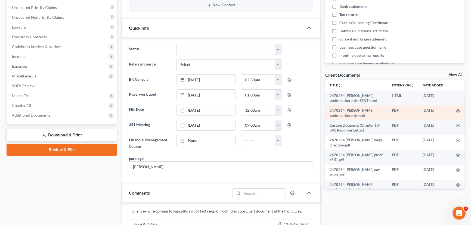
scroll to position [1667, 0]
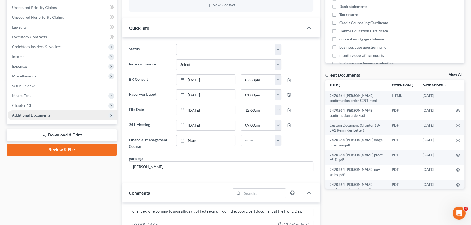
click at [55, 114] on span "Additional Documents" at bounding box center [62, 115] width 109 height 10
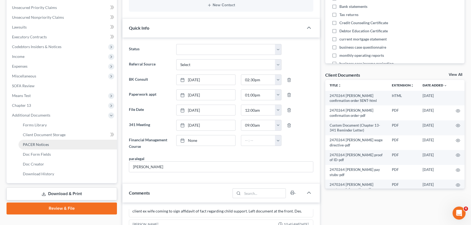
click at [34, 145] on span "PACER Notices" at bounding box center [36, 144] width 26 height 5
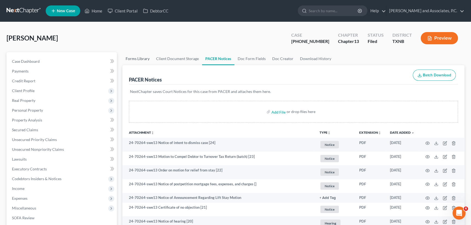
click at [141, 57] on link "Forms Library" at bounding box center [137, 58] width 30 height 13
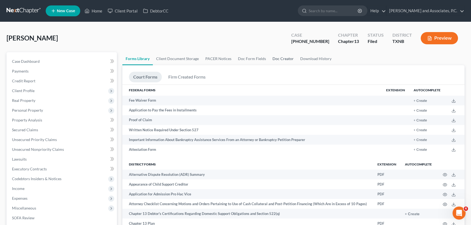
click at [279, 55] on link "Doc Creator" at bounding box center [283, 58] width 28 height 13
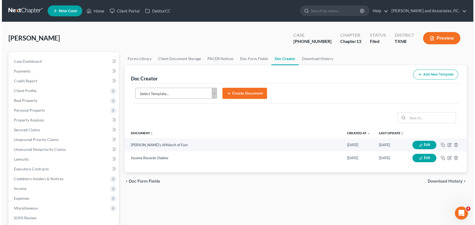
scroll to position [49, 0]
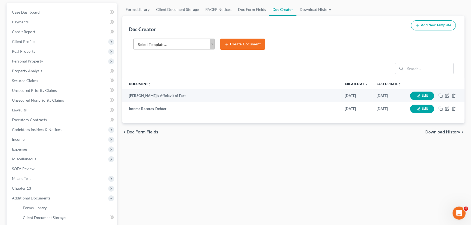
click at [157, 46] on body "Home New Case Client Portal DebtorCC [PERSON_NAME] and Associates, [PERSON_NAME…" at bounding box center [235, 135] width 471 height 368
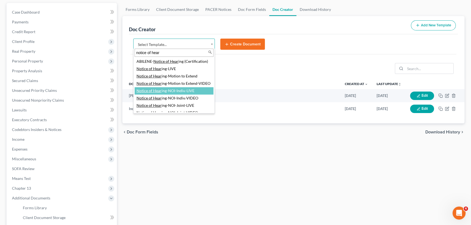
type input "notice of hear"
select select "77355"
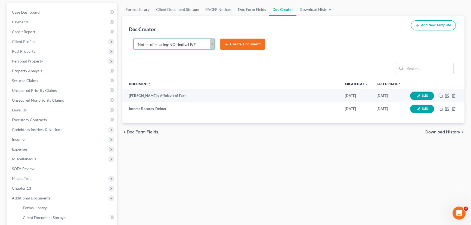
click at [238, 45] on button "Create Document" at bounding box center [242, 44] width 45 height 11
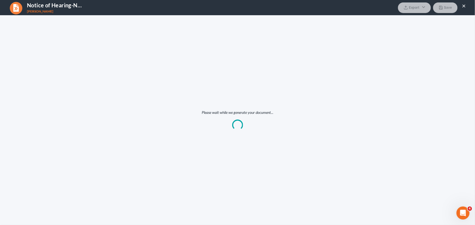
scroll to position [0, 0]
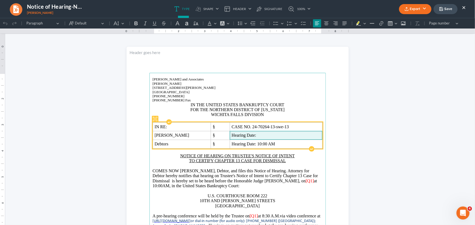
click at [253, 136] on span "Hearing Date:" at bounding box center [276, 135] width 89 height 5
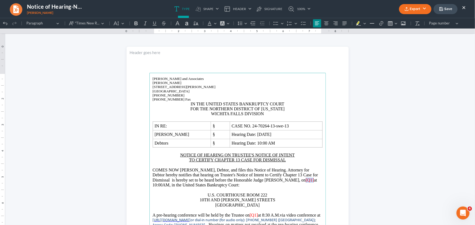
drag, startPoint x: 307, startPoint y: 181, endPoint x: 298, endPoint y: 181, distance: 8.2
click at [306, 181] on span "[Q1]" at bounding box center [310, 180] width 8 height 5
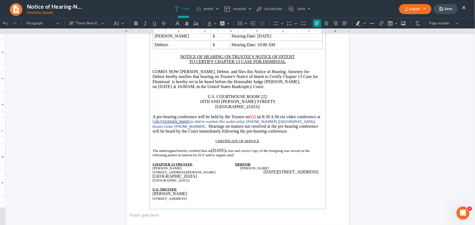
scroll to position [99, 0]
drag, startPoint x: 269, startPoint y: 117, endPoint x: 261, endPoint y: 118, distance: 8.0
click at [261, 118] on p "A pre-hearing conference will be held by the Trustee on [Q1] at 8:30 A.M. via v…" at bounding box center [238, 124] width 170 height 20
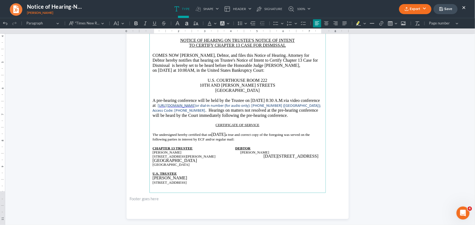
scroll to position [124, 0]
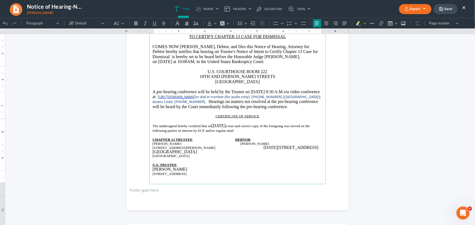
drag, startPoint x: 184, startPoint y: 171, endPoint x: 152, endPoint y: 172, distance: 32.4
click at [153, 172] on p "[PERSON_NAME]" at bounding box center [238, 169] width 170 height 5
click at [207, 115] on p "CERTIFICATE OF SERVICE" at bounding box center [238, 116] width 170 height 4
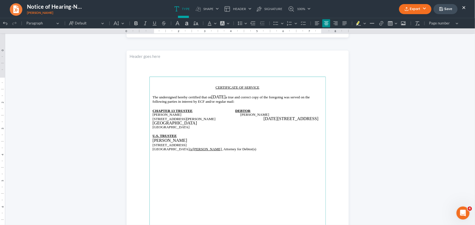
scroll to position [297, 0]
click at [153, 122] on p "[STREET_ADDRESS][PERSON_NAME][DATE]" at bounding box center [238, 120] width 170 height 9
drag, startPoint x: 177, startPoint y: 128, endPoint x: 150, endPoint y: 126, distance: 27.0
click at [150, 126] on main "CERTIFICATE OF SERVICE The undersigned hereby certified that on [DATE] a true a…" at bounding box center [237, 193] width 176 height 235
copy span "[GEOGRAPHIC_DATA]"
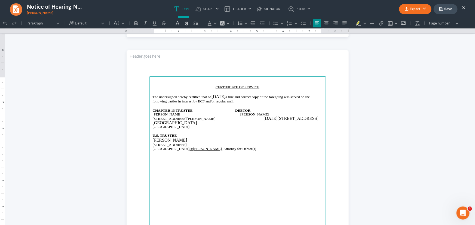
click at [153, 121] on p "[STREET_ADDRESS][PERSON_NAME][DATE]" at bounding box center [238, 120] width 170 height 9
click at [150, 121] on main "CERTIFICATE OF SERVICE The undersigned hereby certified that on [DATE] a true a…" at bounding box center [237, 193] width 176 height 235
click at [165, 127] on span "[GEOGRAPHIC_DATA]" at bounding box center [171, 127] width 37 height 4
drag, startPoint x: 181, startPoint y: 125, endPoint x: 151, endPoint y: 126, distance: 30.5
click at [153, 126] on span "[GEOGRAPHIC_DATA]" at bounding box center [171, 127] width 37 height 4
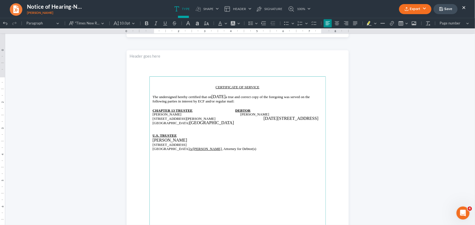
click at [266, 121] on p "[STREET_ADDRESS][PERSON_NAME][DATE]" at bounding box center [238, 120] width 170 height 9
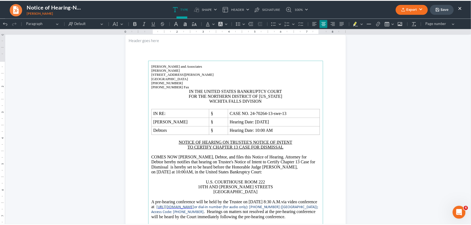
scroll to position [0, 0]
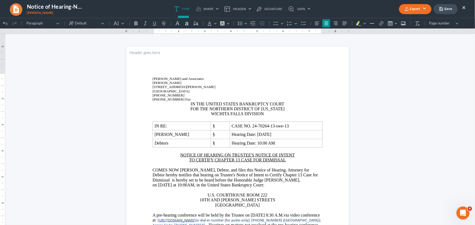
click at [441, 11] on button "Save" at bounding box center [445, 9] width 24 height 10
click at [463, 7] on button "×" at bounding box center [464, 7] width 4 height 7
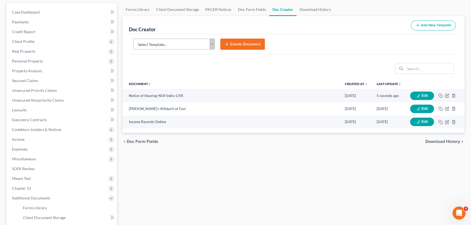
click at [154, 42] on body "Home New Case Client Portal DebtorCC [PERSON_NAME] and Associates, [PERSON_NAME…" at bounding box center [235, 135] width 471 height 368
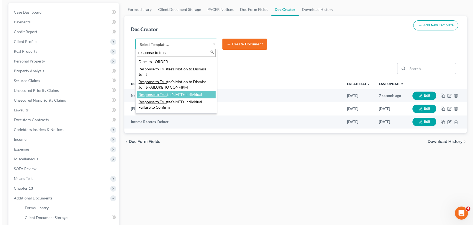
scroll to position [82, 0]
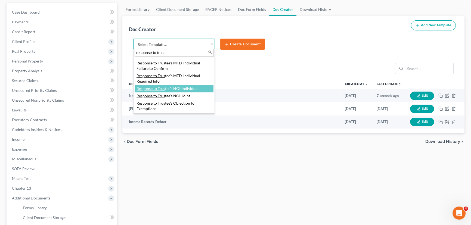
type input "response to trus"
select select "77391"
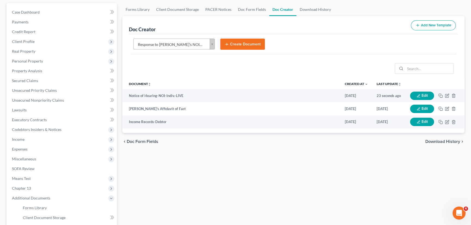
click at [226, 44] on icon "submit" at bounding box center [227, 44] width 4 height 4
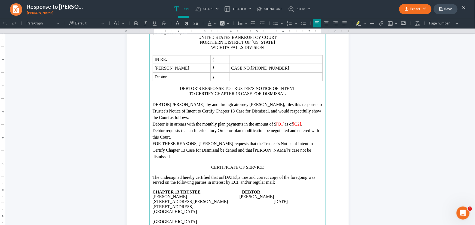
scroll to position [74, 0]
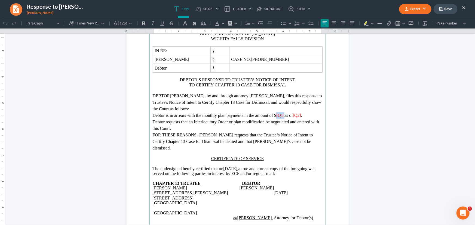
drag, startPoint x: 291, startPoint y: 116, endPoint x: 283, endPoint y: 117, distance: 7.7
click at [283, 117] on span "[Q1]" at bounding box center [280, 115] width 8 height 5
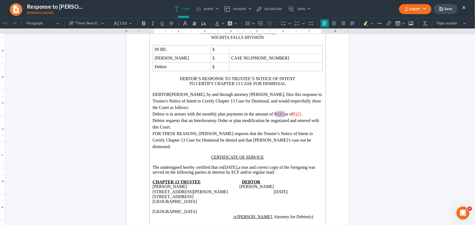
scroll to position [73, 0]
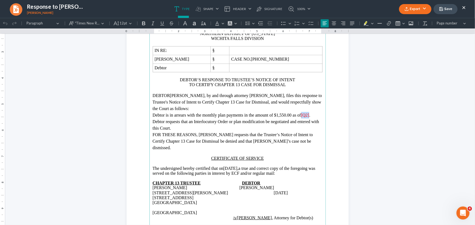
drag, startPoint x: 316, startPoint y: 116, endPoint x: 309, endPoint y: 117, distance: 7.4
click at [309, 117] on span "[Q2]" at bounding box center [305, 115] width 8 height 5
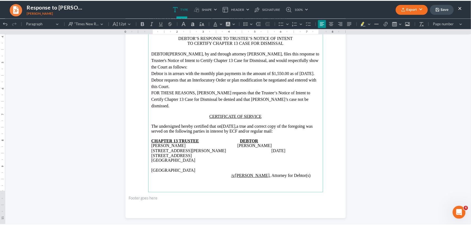
scroll to position [122, 0]
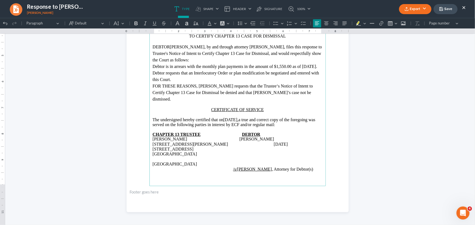
click at [150, 148] on main "[PERSON_NAME] & Associates [PERSON_NAME][GEOGRAPHIC_DATA][STREET_ADDRESS][PERSO…" at bounding box center [237, 68] width 176 height 235
drag, startPoint x: 181, startPoint y: 162, endPoint x: 151, endPoint y: 160, distance: 30.0
click at [153, 162] on p "[GEOGRAPHIC_DATA]" at bounding box center [238, 164] width 170 height 5
copy p "[GEOGRAPHIC_DATA]"
click at [153, 149] on p "[STREET_ADDRESS][PERSON_NAME][DATE]" at bounding box center [238, 149] width 170 height 15
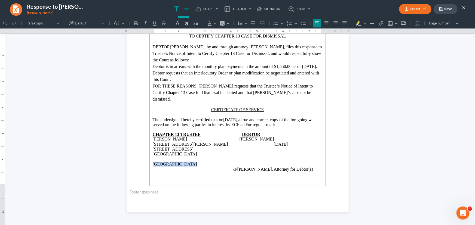
drag, startPoint x: 185, startPoint y: 160, endPoint x: 151, endPoint y: 161, distance: 34.3
click at [153, 162] on p "[GEOGRAPHIC_DATA]" at bounding box center [238, 164] width 170 height 5
click at [262, 150] on p "[STREET_ADDRESS][PERSON_NAME][DATE]" at bounding box center [238, 149] width 170 height 15
click at [446, 11] on button "Save" at bounding box center [445, 9] width 24 height 10
click at [444, 5] on button "Save" at bounding box center [445, 9] width 24 height 10
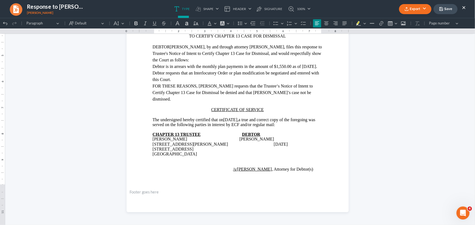
click at [446, 6] on button "Save" at bounding box center [445, 9] width 24 height 10
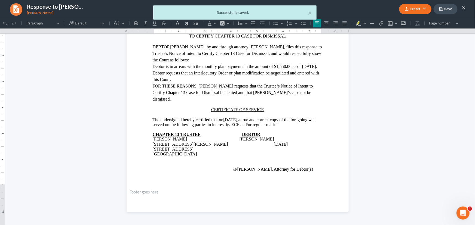
click at [464, 8] on div "× Successfully saved." at bounding box center [234, 13] width 475 height 17
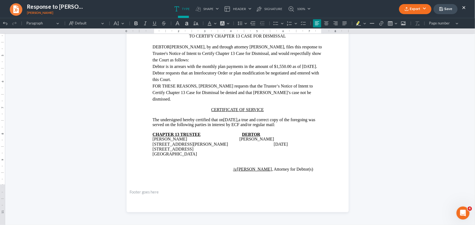
drag, startPoint x: 464, startPoint y: 7, endPoint x: 464, endPoint y: 1, distance: 6.3
click at [464, 7] on button "×" at bounding box center [464, 7] width 4 height 7
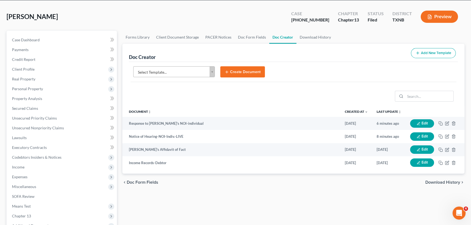
scroll to position [0, 0]
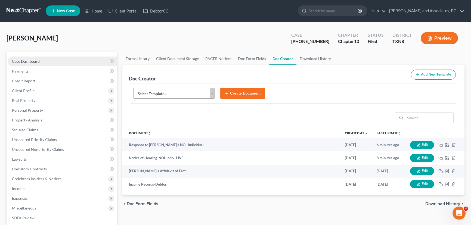
click at [28, 58] on link "Case Dashboard" at bounding box center [62, 62] width 109 height 10
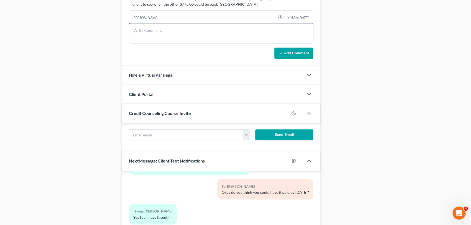
scroll to position [371, 0]
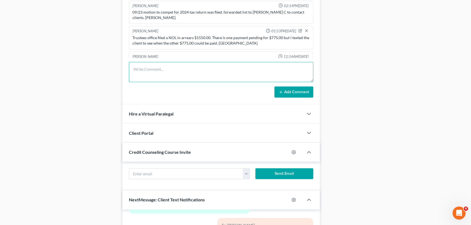
click at [149, 68] on textarea at bounding box center [221, 72] width 184 height 20
type textarea "C"
type textarea "One of the clients payments posted the other is still pending. There was no wit…"
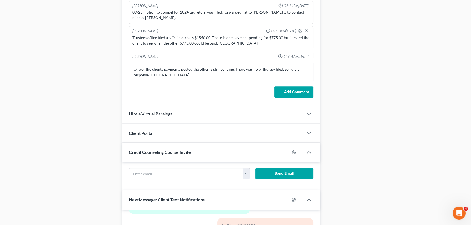
click at [296, 92] on button "Add Comment" at bounding box center [294, 92] width 39 height 11
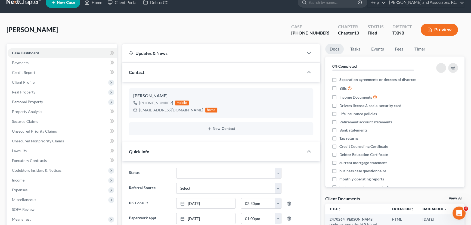
scroll to position [0, 0]
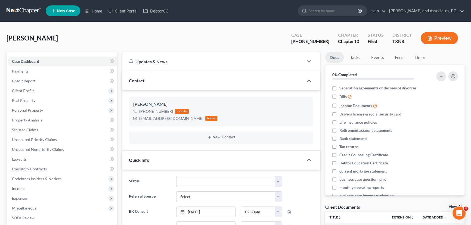
click at [138, 32] on div "[PERSON_NAME] Upgraded Case [PHONE_NUMBER] Chapter Chapter 13 Status [GEOGRAPHI…" at bounding box center [236, 41] width 458 height 24
click at [98, 12] on link "Home" at bounding box center [93, 11] width 23 height 10
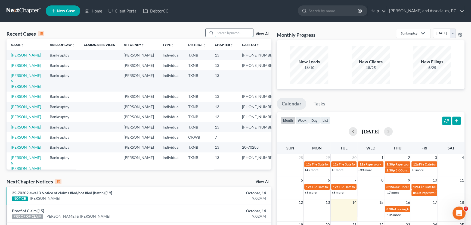
click at [217, 30] on input "search" at bounding box center [234, 33] width 38 height 8
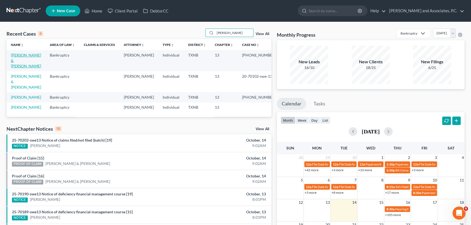
type input "[PERSON_NAME]"
click at [26, 54] on link "[PERSON_NAME] & [PERSON_NAME]" at bounding box center [26, 61] width 30 height 16
select select "3"
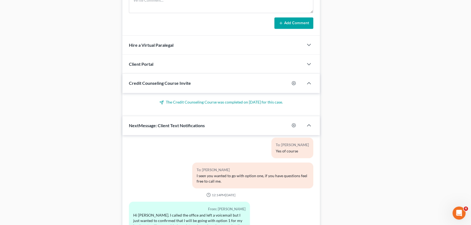
scroll to position [525, 0]
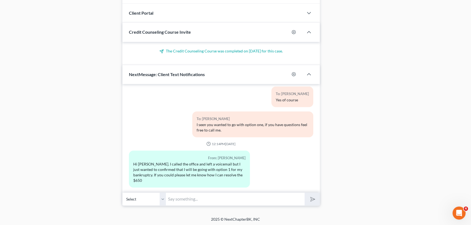
click at [202, 196] on input "text" at bounding box center [235, 199] width 139 height 13
drag, startPoint x: 187, startPoint y: 200, endPoint x: 229, endPoint y: 193, distance: 42.6
click at [187, 200] on input "text" at bounding box center [235, 199] width 139 height 13
drag, startPoint x: 283, startPoint y: 156, endPoint x: 205, endPoint y: 206, distance: 93.0
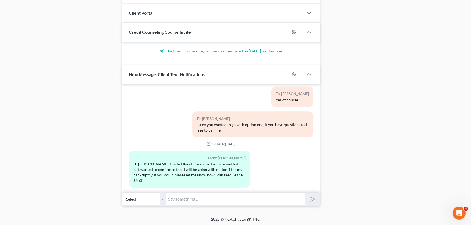
click at [283, 156] on div "From: [PERSON_NAME]. I called the office and left a voicemail but I just wanted…" at bounding box center [221, 171] width 190 height 41
click at [193, 199] on input "text" at bounding box center [235, 199] width 139 height 13
drag, startPoint x: 269, startPoint y: 200, endPoint x: 168, endPoint y: 201, distance: 100.4
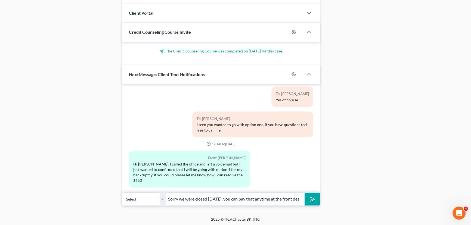
click at [168, 201] on input "Sorry we were closed [DATE], you can pay that anytime at the front desk" at bounding box center [235, 199] width 139 height 13
type input "time at the front desk"
drag, startPoint x: 179, startPoint y: 203, endPoint x: 158, endPoint y: 204, distance: 21.8
click at [158, 204] on div "Select [PHONE_NUMBER] - [PERSON_NAME] [PHONE_NUMBER] - [PERSON_NAME] time at th…" at bounding box center [221, 199] width 198 height 13
click at [219, 197] on input "First i would need to sch" at bounding box center [235, 199] width 139 height 13
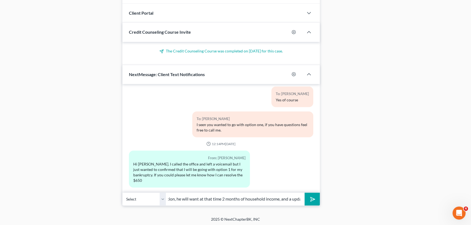
scroll to position [0, 171]
type input "First i would need to schedule you an appointment with [PERSON_NAME] for the Mo…"
click at [305, 193] on button "submit" at bounding box center [312, 199] width 15 height 13
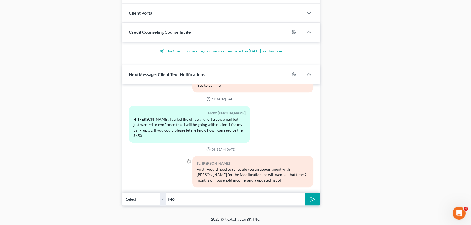
type input "M"
type input "monthly expenses."
click at [305, 193] on button "submit" at bounding box center [312, 199] width 15 height 13
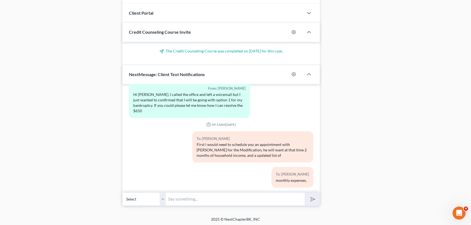
click at [189, 197] on input "text" at bounding box center [235, 199] width 139 height 13
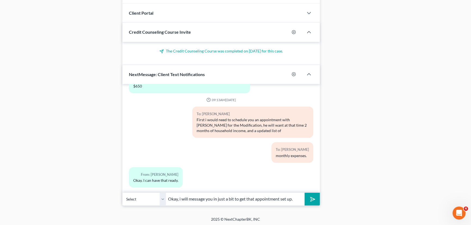
type input "Okay, i will message you in just a bit to get that appointment set up."
click at [305, 193] on button "submit" at bounding box center [312, 199] width 15 height 13
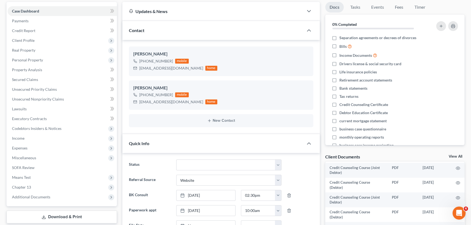
scroll to position [0, 0]
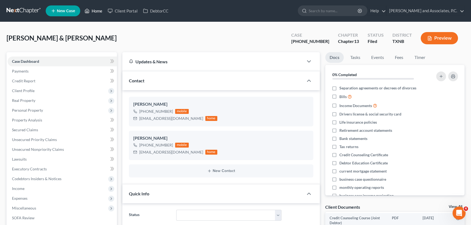
click at [100, 11] on link "Home" at bounding box center [93, 11] width 23 height 10
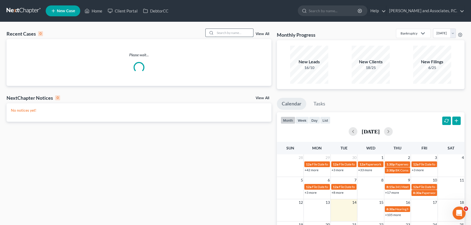
click at [217, 32] on input "search" at bounding box center [234, 33] width 38 height 8
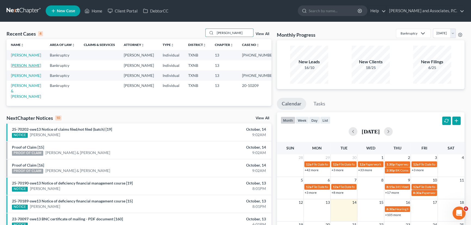
type input "[PERSON_NAME]"
click at [30, 68] on link "[PERSON_NAME]" at bounding box center [26, 65] width 30 height 5
select select "1"
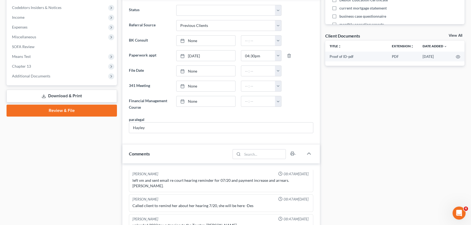
scroll to position [97, 0]
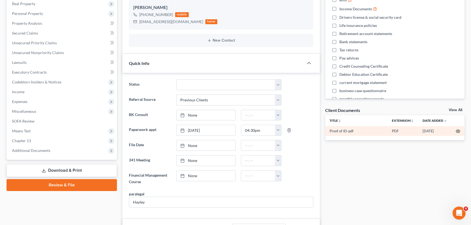
click at [459, 130] on icon "button" at bounding box center [458, 131] width 4 height 4
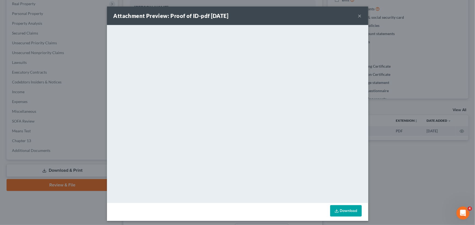
click at [358, 15] on button "×" at bounding box center [360, 16] width 4 height 7
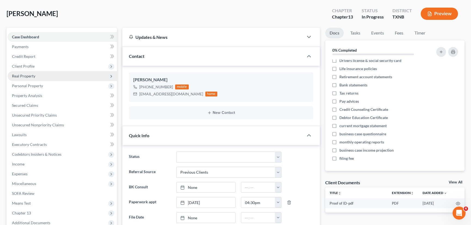
scroll to position [49, 0]
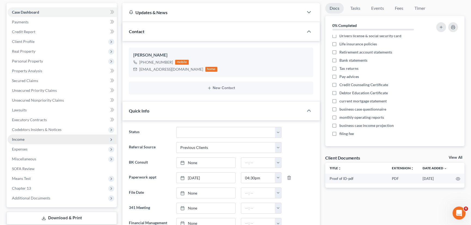
drag, startPoint x: 35, startPoint y: 140, endPoint x: 48, endPoint y: 140, distance: 12.5
click at [35, 140] on span "Income" at bounding box center [62, 140] width 109 height 10
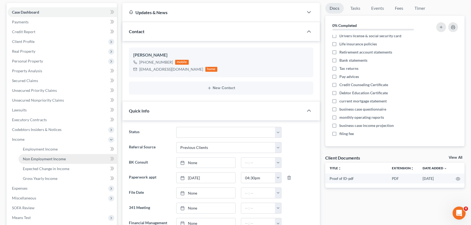
click at [43, 159] on span "Non Employment Income" at bounding box center [44, 159] width 43 height 5
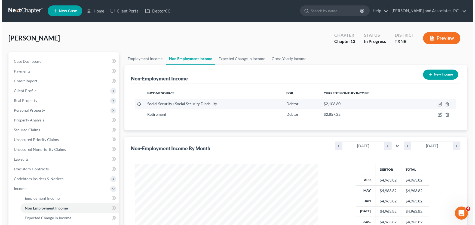
scroll to position [97, 193]
click at [438, 104] on icon "button" at bounding box center [438, 104] width 4 height 4
select select "4"
select select "0"
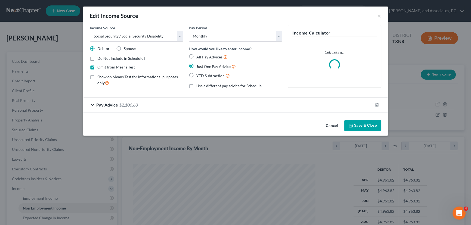
scroll to position [97, 195]
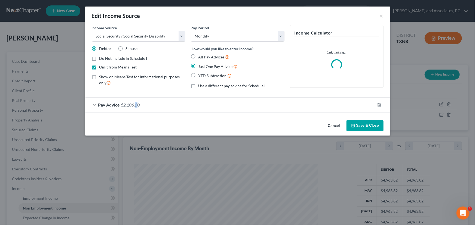
click at [136, 103] on span "$2,106.60" at bounding box center [130, 104] width 19 height 5
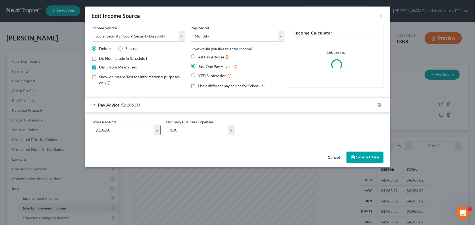
click at [129, 131] on input "2,106.60" at bounding box center [123, 130] width 62 height 10
type input "2,280.00"
click at [367, 157] on button "Save & Close" at bounding box center [364, 157] width 37 height 11
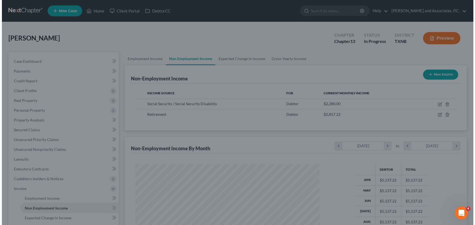
scroll to position [271959, 271864]
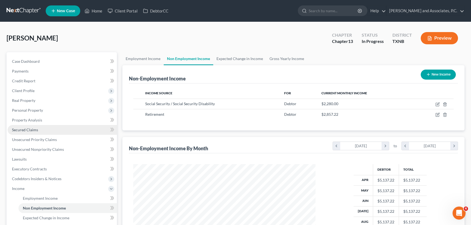
click at [55, 128] on link "Secured Claims" at bounding box center [62, 130] width 109 height 10
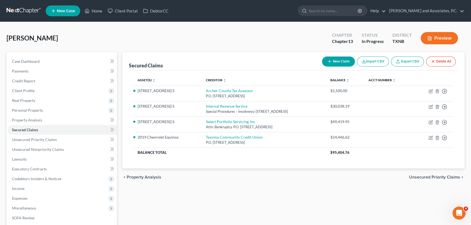
click at [210, 190] on div "Secured Claims New Claim Import CSV Export CSV Delete All Asset(s) expand_more …" at bounding box center [294, 170] width 348 height 236
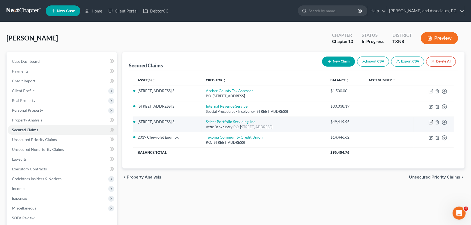
click at [431, 122] on icon "button" at bounding box center [431, 122] width 4 height 4
select select "46"
select select "9"
select select "0"
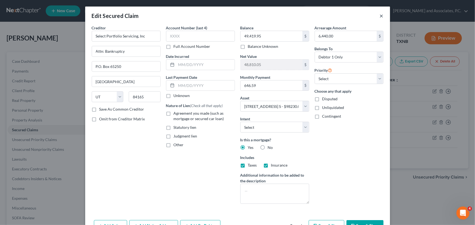
click at [380, 16] on button "×" at bounding box center [382, 16] width 4 height 7
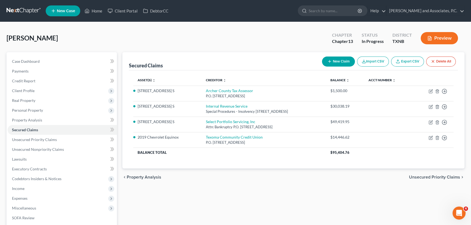
click at [345, 59] on button "New Claim" at bounding box center [338, 62] width 33 height 10
select select "0"
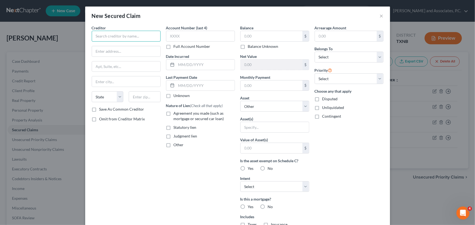
click at [129, 38] on input "text" at bounding box center [126, 36] width 69 height 11
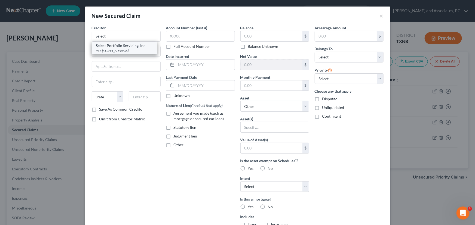
click at [128, 47] on div "Select Portfolio Servicing, Inc" at bounding box center [124, 45] width 57 height 5
type input "Select Portfolio Servicing, Inc"
type input "P.O. Box 65250"
type input "[GEOGRAPHIC_DATA]"
select select "46"
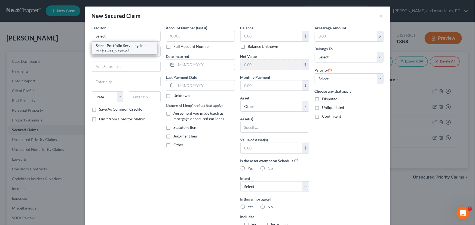
type input "84165"
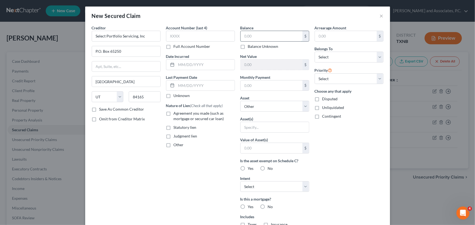
click at [253, 36] on input "text" at bounding box center [271, 36] width 62 height 10
click at [249, 37] on input "text" at bounding box center [271, 36] width 62 height 10
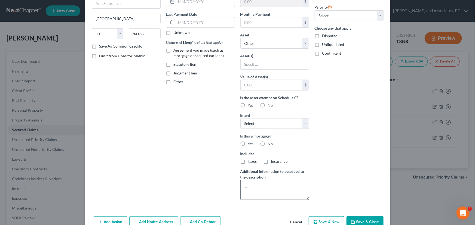
scroll to position [74, 0]
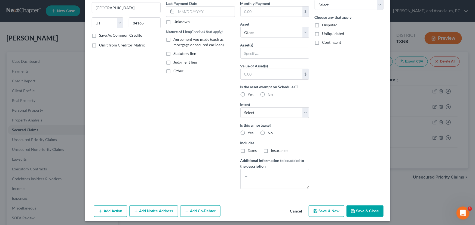
type input "3,703.81"
click at [248, 133] on label "Yes" at bounding box center [251, 132] width 6 height 5
click at [250, 133] on input "Yes" at bounding box center [252, 132] width 4 height 4
radio input "true"
click at [268, 133] on label "No" at bounding box center [270, 132] width 5 height 5
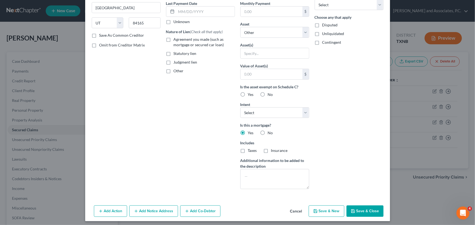
click at [270, 133] on input "No" at bounding box center [272, 132] width 4 height 4
radio input "true"
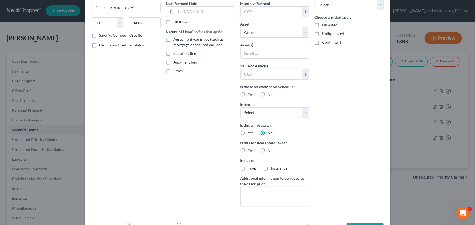
click at [268, 150] on label "No" at bounding box center [270, 150] width 5 height 5
click at [270, 150] on input "No" at bounding box center [272, 150] width 4 height 4
radio input "true"
click at [260, 193] on textarea at bounding box center [274, 197] width 69 height 20
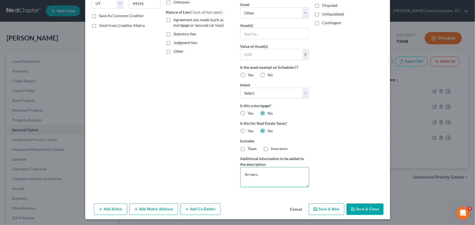
scroll to position [94, 0]
type textarea "Arrears"
click at [360, 206] on button "Save & Close" at bounding box center [364, 208] width 37 height 11
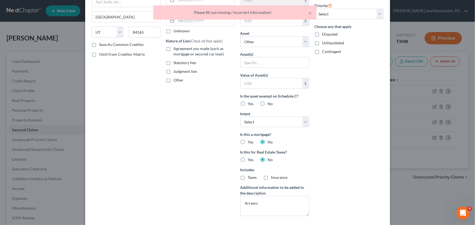
scroll to position [0, 0]
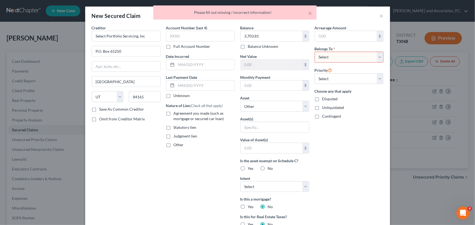
drag, startPoint x: 351, startPoint y: 59, endPoint x: 350, endPoint y: 62, distance: 2.8
click at [351, 59] on select "Select Debtor 1 Only Debtor 2 Only Debtor 1 And Debtor 2 Only At Least One Of T…" at bounding box center [348, 57] width 69 height 11
select select "0"
click at [314, 52] on select "Select Debtor 1 Only Debtor 2 Only Debtor 1 And Debtor 2 Only At Least One Of T…" at bounding box center [348, 57] width 69 height 11
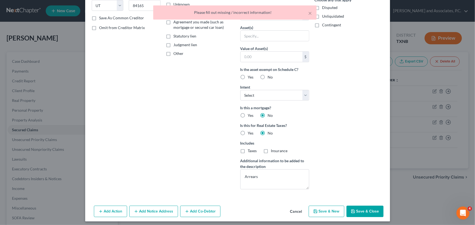
scroll to position [94, 0]
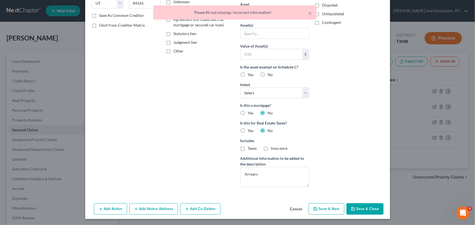
click at [360, 210] on button "Save & Close" at bounding box center [364, 208] width 37 height 11
select select
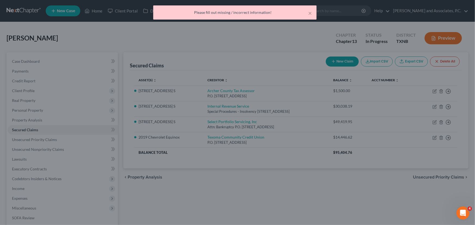
scroll to position [0, 0]
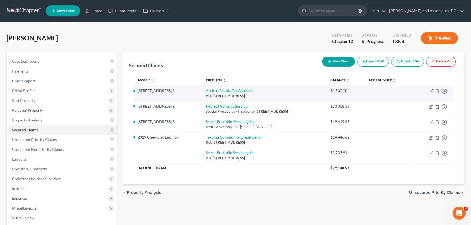
click at [429, 90] on icon "button" at bounding box center [430, 91] width 3 height 3
select select "45"
select select "9"
select select "0"
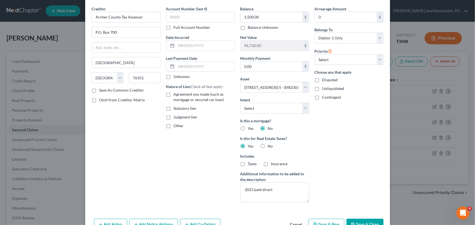
scroll to position [50, 0]
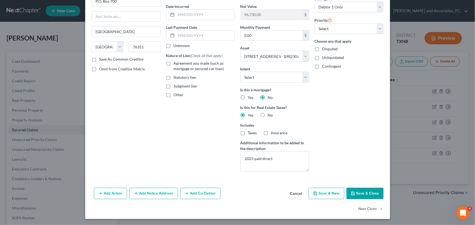
click at [354, 194] on button "Save & Close" at bounding box center [364, 193] width 37 height 11
select select
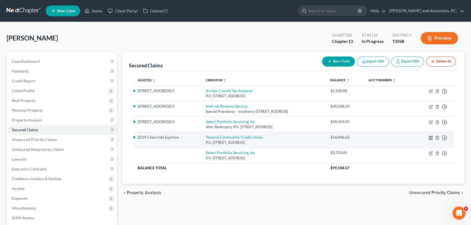
click at [430, 137] on icon "button" at bounding box center [431, 138] width 4 height 4
select select "45"
select select "5"
select select "0"
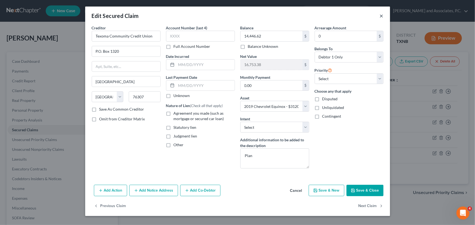
click at [383, 15] on button "×" at bounding box center [382, 16] width 4 height 7
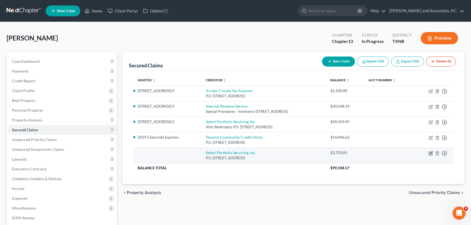
click at [430, 153] on icon "button" at bounding box center [431, 153] width 2 height 2
select select "46"
select select "0"
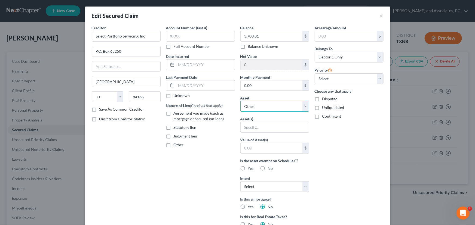
click at [275, 109] on select "Select Other Multiple Assets Union Square Federal Credit Union (Savings Account…" at bounding box center [274, 106] width 69 height 11
select select "9"
click at [240, 101] on select "Select Other Multiple Assets Union Square Federal Credit Union (Savings Account…" at bounding box center [274, 106] width 69 height 11
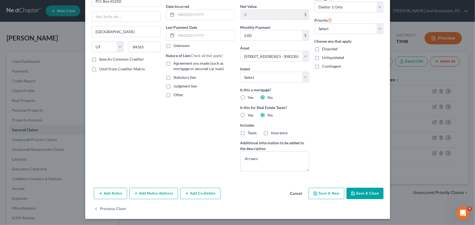
click at [367, 190] on button "Save & Close" at bounding box center [364, 193] width 37 height 11
select select
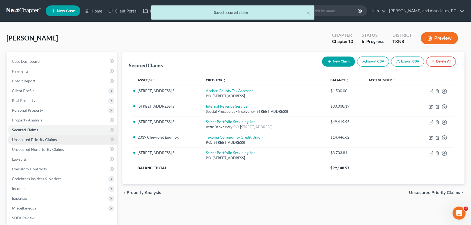
click at [60, 141] on link "Unsecured Priority Claims" at bounding box center [62, 140] width 109 height 10
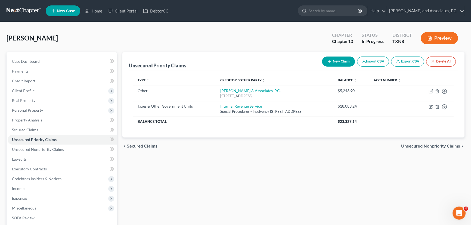
click at [235, 142] on div "chevron_left Secured Claims Unsecured Nonpriority Claims chevron_right" at bounding box center [293, 146] width 342 height 17
drag, startPoint x: 60, startPoint y: 148, endPoint x: 69, endPoint y: 147, distance: 8.5
click at [60, 148] on span "Unsecured Nonpriority Claims" at bounding box center [38, 149] width 52 height 5
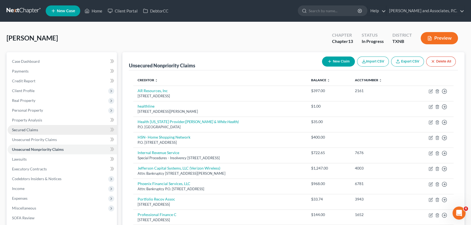
click at [38, 128] on link "Secured Claims" at bounding box center [62, 130] width 109 height 10
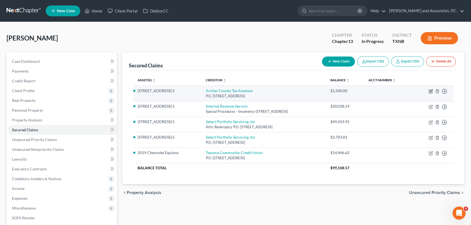
click at [430, 92] on icon "button" at bounding box center [431, 91] width 2 height 2
select select "45"
select select "9"
select select "0"
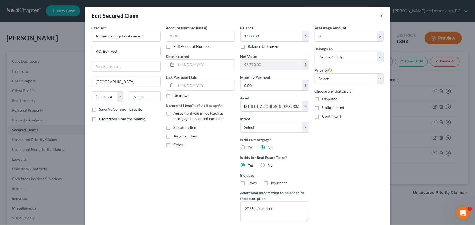
click at [380, 16] on button "×" at bounding box center [382, 16] width 4 height 7
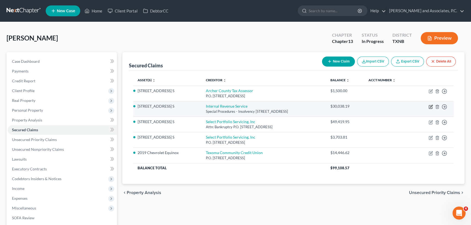
click at [429, 105] on icon "button" at bounding box center [431, 107] width 4 height 4
select select "39"
select select "9"
select select "0"
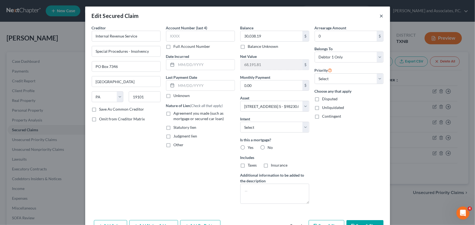
click at [381, 16] on button "×" at bounding box center [382, 16] width 4 height 7
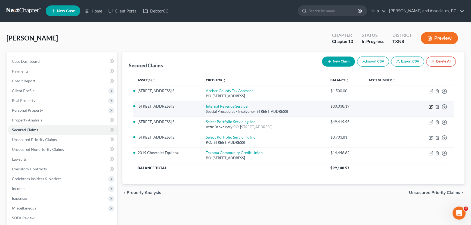
click at [431, 106] on icon "button" at bounding box center [431, 106] width 2 height 2
select select "39"
select select "9"
select select "0"
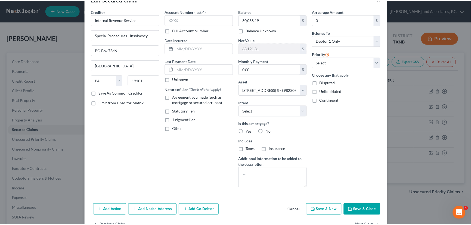
scroll to position [24, 0]
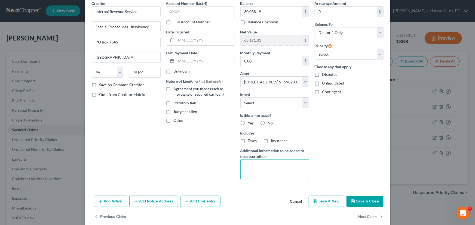
drag, startPoint x: 278, startPoint y: 162, endPoint x: 282, endPoint y: 161, distance: 4.2
click at [278, 162] on textarea at bounding box center [274, 169] width 69 height 20
type textarea "[DATE]-[DATE]"
click at [362, 202] on button "Save & Close" at bounding box center [364, 201] width 37 height 11
select select
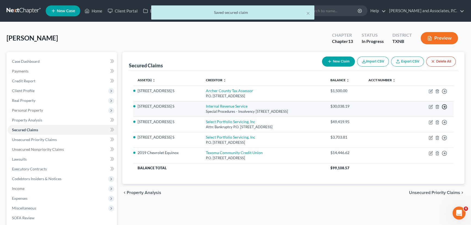
click at [445, 107] on line "button" at bounding box center [445, 107] width 2 height 0
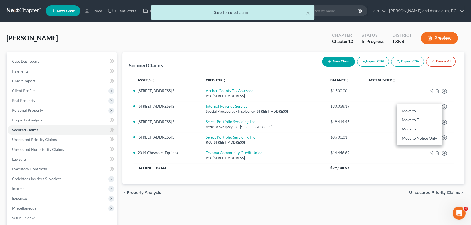
click at [314, 217] on div "Secured Claims New Claim Import CSV Export CSV Delete All Asset(s) expand_more …" at bounding box center [294, 170] width 348 height 236
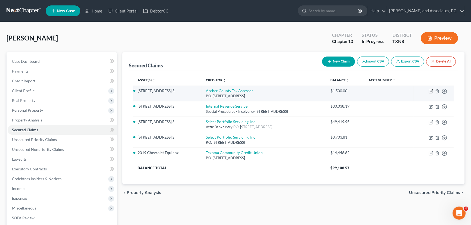
click at [431, 90] on icon "button" at bounding box center [431, 91] width 4 height 4
select select "45"
select select "9"
select select "0"
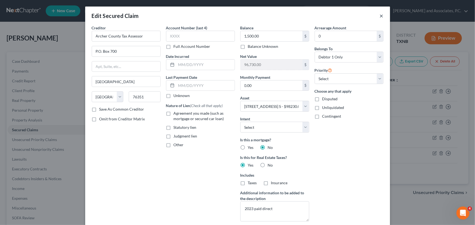
click at [380, 17] on button "×" at bounding box center [382, 16] width 4 height 7
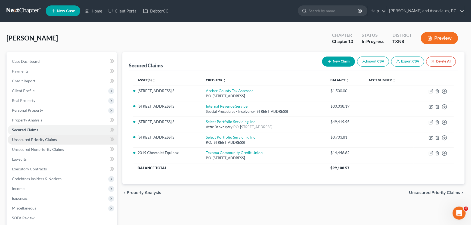
click at [25, 138] on span "Unsecured Priority Claims" at bounding box center [34, 139] width 45 height 5
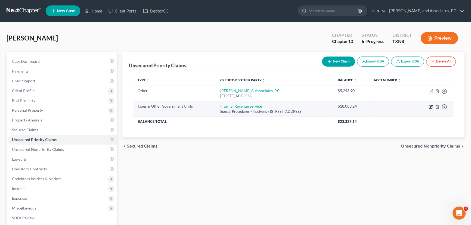
click at [431, 106] on icon "button" at bounding box center [431, 106] width 2 height 2
select select "0"
select select "39"
select select "0"
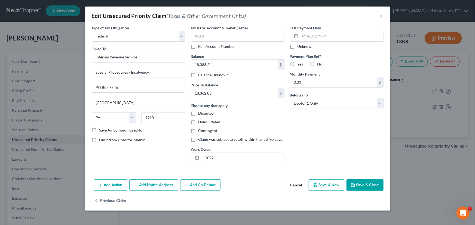
click at [375, 184] on button "Save & Close" at bounding box center [364, 185] width 37 height 11
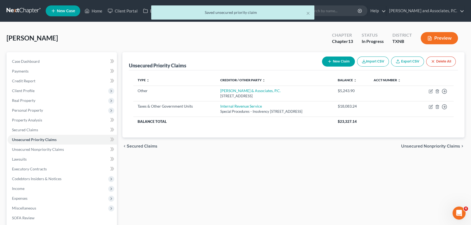
click at [335, 173] on div "Unsecured Priority Claims New Claim Import CSV Export CSV Delete All Type expan…" at bounding box center [294, 170] width 348 height 236
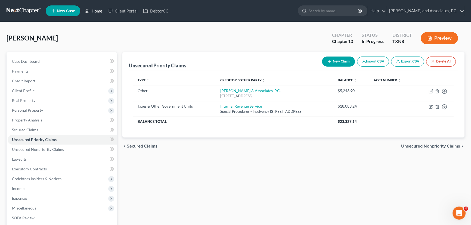
click at [92, 11] on link "Home" at bounding box center [93, 11] width 23 height 10
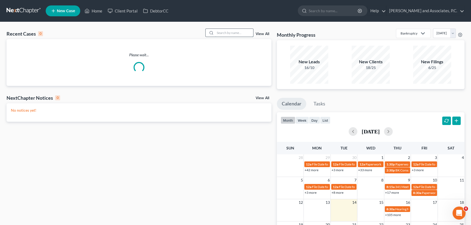
click at [240, 34] on input "search" at bounding box center [234, 33] width 38 height 8
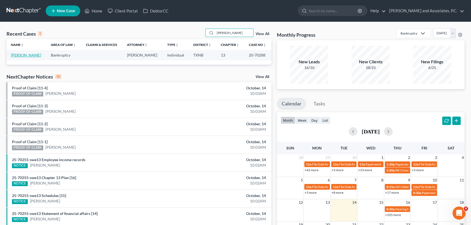
type input "[PERSON_NAME]"
click at [25, 54] on link "[PERSON_NAME]" at bounding box center [26, 55] width 30 height 5
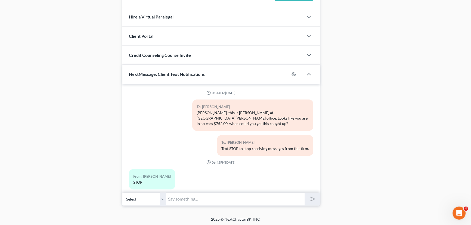
scroll to position [120, 0]
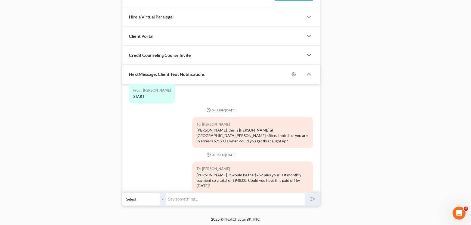
click at [218, 195] on input "text" at bounding box center [235, 199] width 139 height 13
type input "I do apologize, i gave you the incorrect amount to finish out the Bankruptcy fu…"
click at [305, 193] on button "submit" at bounding box center [312, 199] width 15 height 13
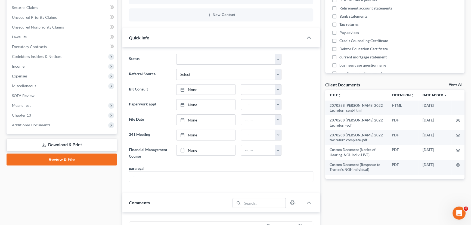
scroll to position [124, 0]
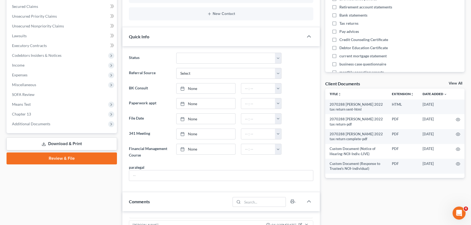
drag, startPoint x: 34, startPoint y: 123, endPoint x: 36, endPoint y: 143, distance: 20.5
click at [34, 123] on span "Additional Documents" at bounding box center [31, 124] width 38 height 5
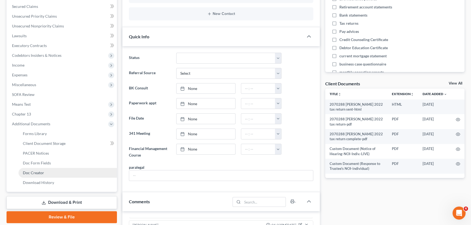
click at [30, 175] on link "Doc Creator" at bounding box center [67, 173] width 98 height 10
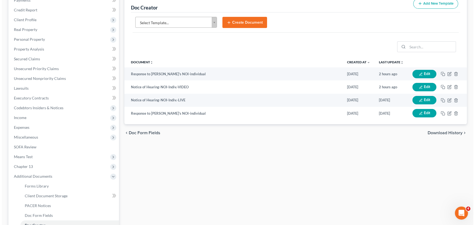
scroll to position [74, 0]
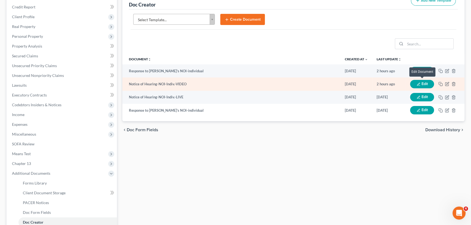
click at [422, 83] on button "Edit" at bounding box center [422, 84] width 24 height 8
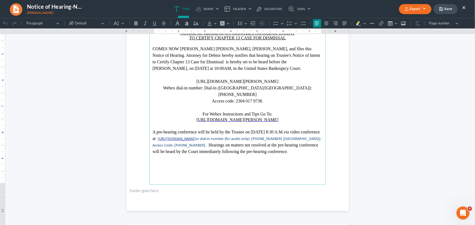
scroll to position [124, 0]
click at [465, 5] on button "×" at bounding box center [464, 7] width 4 height 7
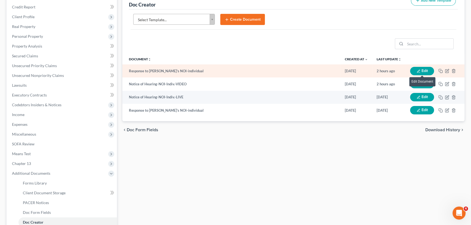
click at [415, 71] on button "Edit" at bounding box center [422, 71] width 24 height 8
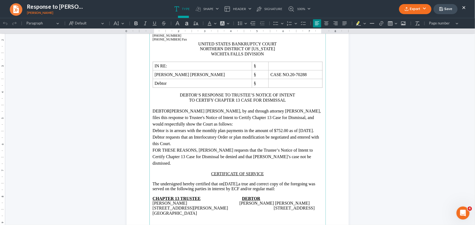
scroll to position [74, 0]
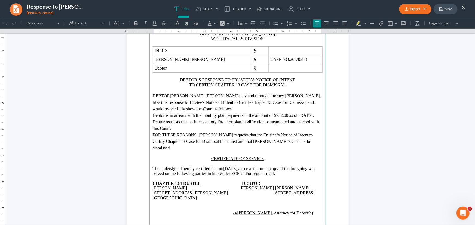
drag, startPoint x: 464, startPoint y: 22, endPoint x: 463, endPoint y: 8, distance: 13.9
click at [463, 8] on button "×" at bounding box center [464, 7] width 4 height 7
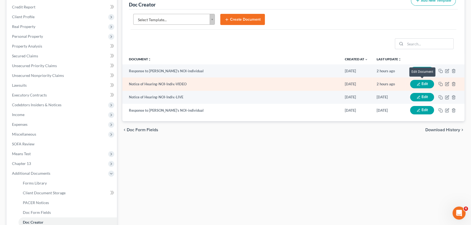
click at [427, 84] on button "Edit" at bounding box center [422, 84] width 24 height 8
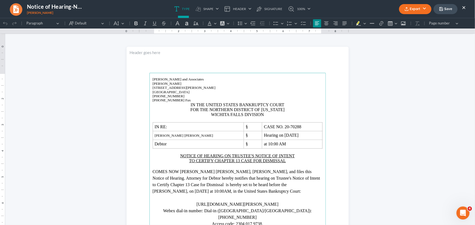
click at [462, 7] on button "×" at bounding box center [464, 7] width 4 height 7
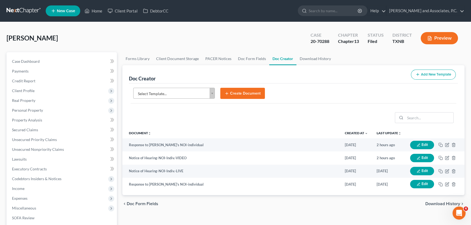
click at [117, 36] on div "[PERSON_NAME] Upgraded Case 20-70288 Chapter Chapter 13 Status [GEOGRAPHIC_DATA…" at bounding box center [236, 41] width 458 height 24
click at [71, 58] on link "Case Dashboard" at bounding box center [62, 62] width 109 height 10
select select "5"
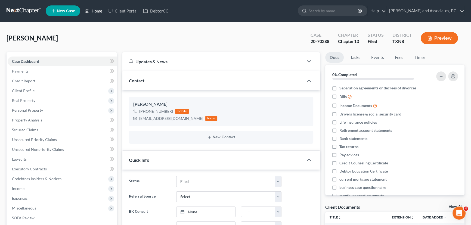
click at [96, 11] on link "Home" at bounding box center [93, 11] width 23 height 10
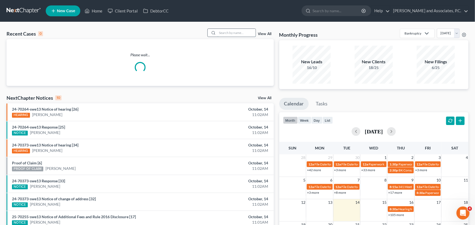
click at [233, 32] on input "search" at bounding box center [236, 33] width 38 height 8
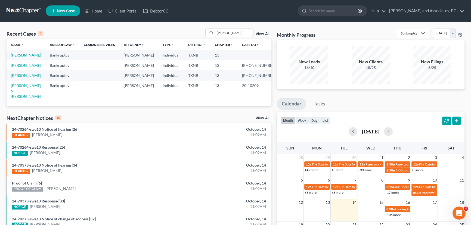
drag, startPoint x: 244, startPoint y: 35, endPoint x: 203, endPoint y: 38, distance: 41.2
click at [203, 38] on div "Recent Cases 4 [PERSON_NAME] View All" at bounding box center [139, 34] width 265 height 11
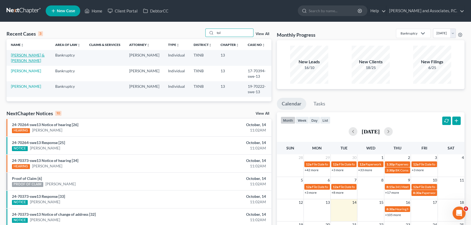
type input "tol"
click at [24, 58] on link "[PERSON_NAME] & [PERSON_NAME]" at bounding box center [28, 58] width 34 height 10
select select "6"
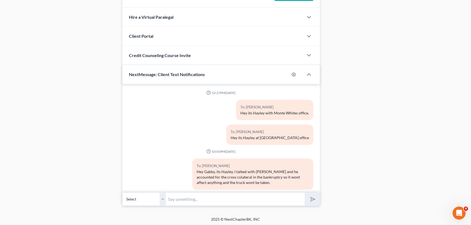
scroll to position [346, 0]
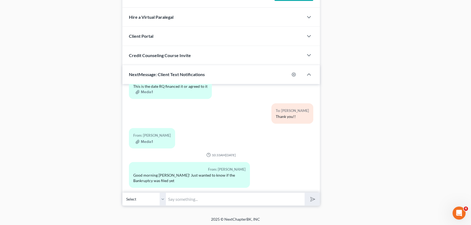
click at [180, 196] on input "text" at bounding box center [235, 199] width 139 height 13
click at [224, 198] on input "I took it up stairs on" at bounding box center [235, 199] width 139 height 13
type input "I took it up stairs on i think [DATE] of last week, she has a few ahead of you …"
click at [305, 193] on button "submit" at bounding box center [312, 199] width 15 height 13
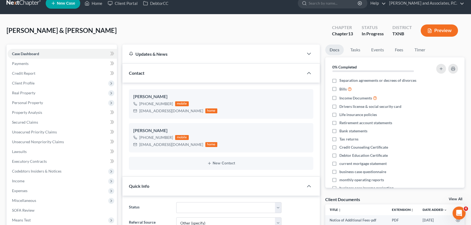
scroll to position [0, 0]
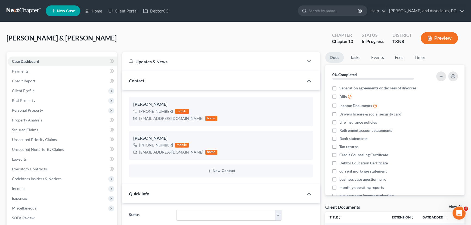
click at [95, 5] on ul "New Case Home Client Portal DebtorCC - No Result - See all results Or Press Ent…" at bounding box center [255, 11] width 419 height 14
drag, startPoint x: 94, startPoint y: 10, endPoint x: 205, endPoint y: 24, distance: 111.6
click at [94, 10] on link "Home" at bounding box center [93, 11] width 23 height 10
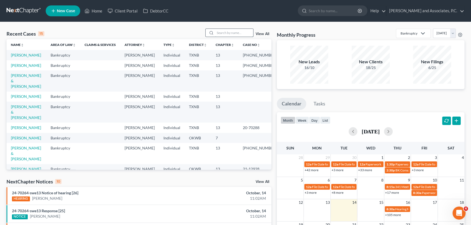
click at [215, 32] on input "search" at bounding box center [234, 33] width 38 height 8
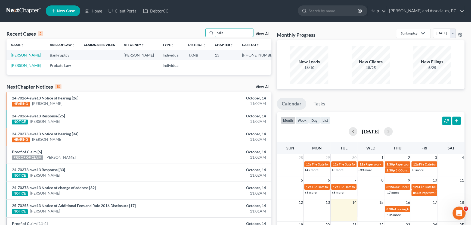
type input "calla"
click at [19, 57] on link "[PERSON_NAME]" at bounding box center [26, 55] width 30 height 5
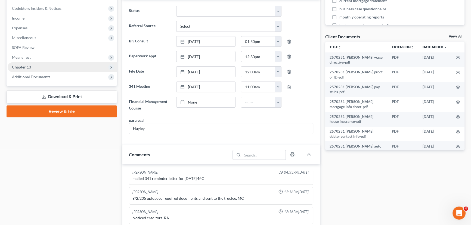
scroll to position [173, 0]
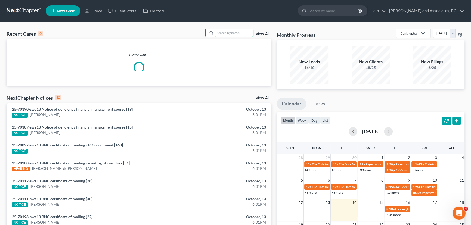
click at [233, 31] on input "search" at bounding box center [234, 33] width 38 height 8
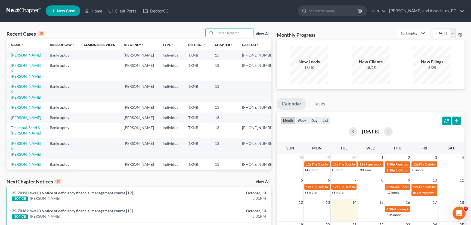
click at [25, 55] on link "[PERSON_NAME]" at bounding box center [26, 55] width 30 height 5
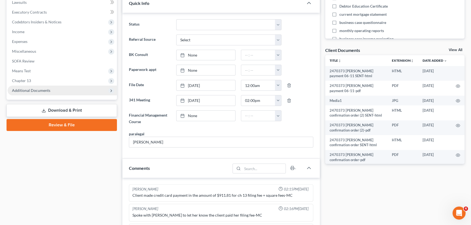
scroll to position [417, 0]
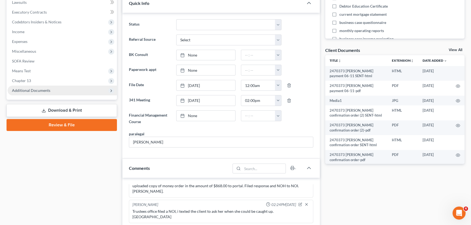
click at [40, 88] on span "Additional Documents" at bounding box center [31, 90] width 38 height 5
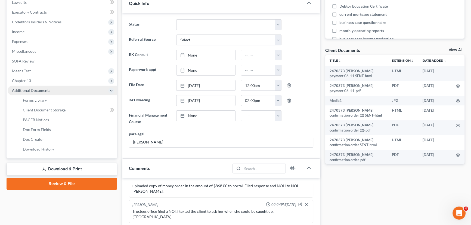
scroll to position [911, 0]
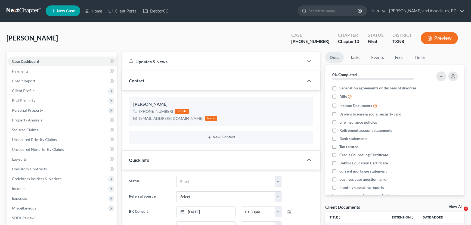
select select "5"
select select "0"
click at [36, 131] on span "Secured Claims" at bounding box center [25, 130] width 26 height 5
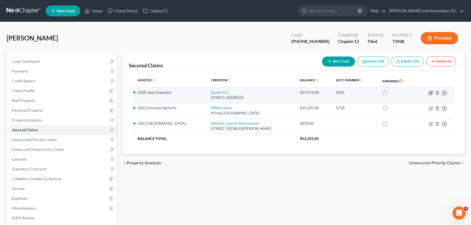
click at [430, 93] on icon "button" at bounding box center [431, 92] width 2 height 2
select select "45"
select select "0"
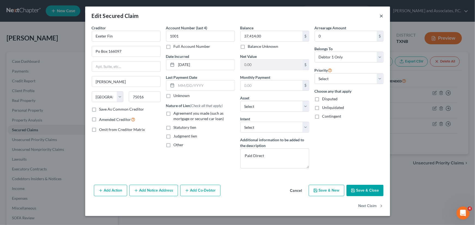
click at [381, 17] on button "×" at bounding box center [382, 16] width 4 height 7
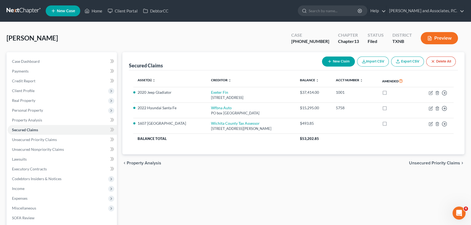
click at [326, 171] on div "chevron_left Property Analysis Unsecured Priority Claims chevron_right" at bounding box center [293, 163] width 342 height 17
click at [305, 148] on div "Asset(s) expand_more expand_less unfold_more Creditor expand_more expand_less u…" at bounding box center [293, 112] width 329 height 84
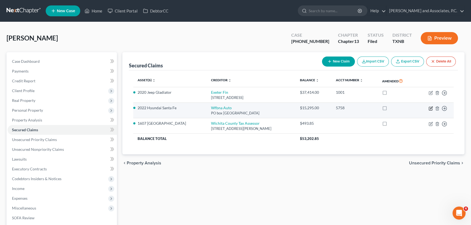
click at [430, 109] on icon "button" at bounding box center [431, 108] width 2 height 2
select select "28"
select select "8"
select select "0"
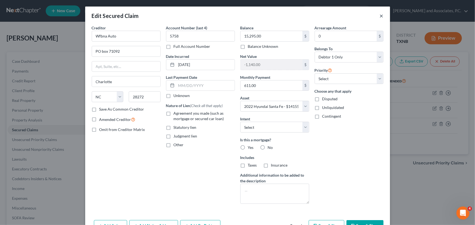
click at [380, 16] on button "×" at bounding box center [382, 16] width 4 height 7
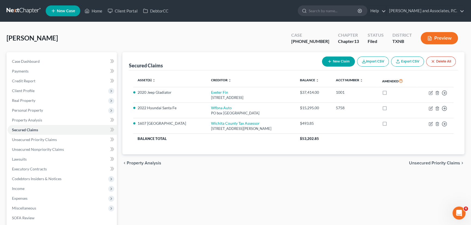
click at [257, 178] on div "Secured Claims New Claim Import CSV Export CSV Delete All Asset(s) expand_more …" at bounding box center [294, 170] width 348 height 236
click at [266, 179] on div "Secured Claims New Claim Import CSV Export CSV Delete All Asset(s) expand_more …" at bounding box center [294, 170] width 348 height 236
click at [89, 10] on icon at bounding box center [87, 11] width 4 height 4
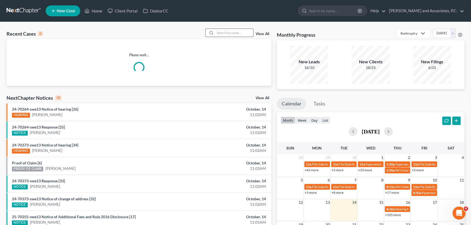
click at [223, 35] on input "search" at bounding box center [234, 33] width 38 height 8
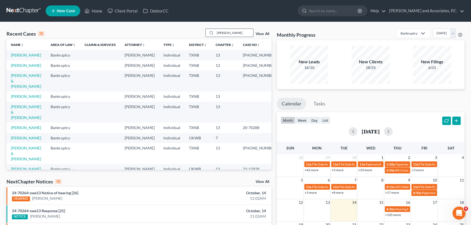
type input "[PERSON_NAME]"
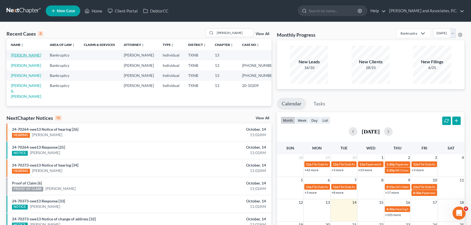
click at [29, 56] on link "[PERSON_NAME]" at bounding box center [26, 55] width 30 height 5
select select "1"
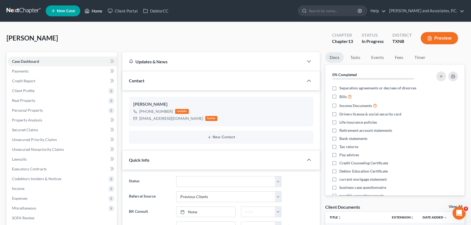
click at [93, 10] on link "Home" at bounding box center [93, 11] width 23 height 10
